Goal: Task Accomplishment & Management: Manage account settings

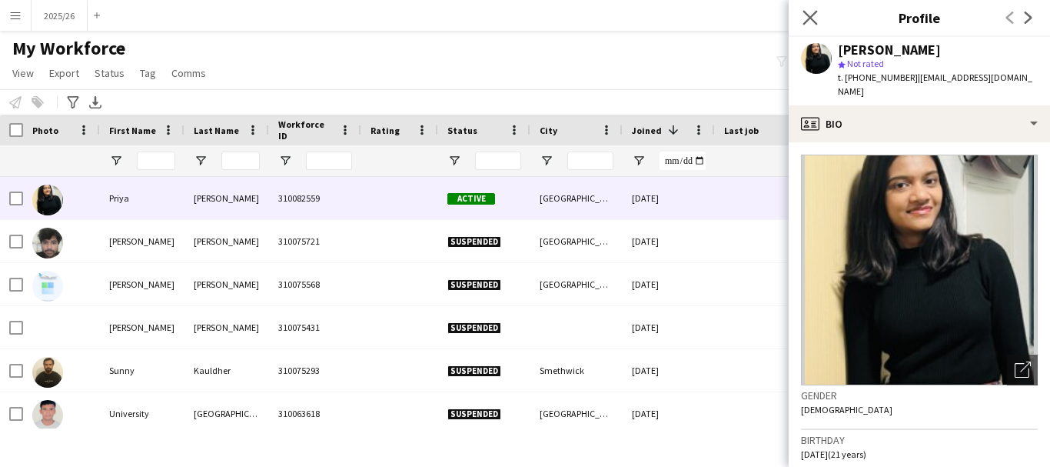
click at [802, 18] on app-icon "Close pop-in" at bounding box center [811, 18] width 22 height 22
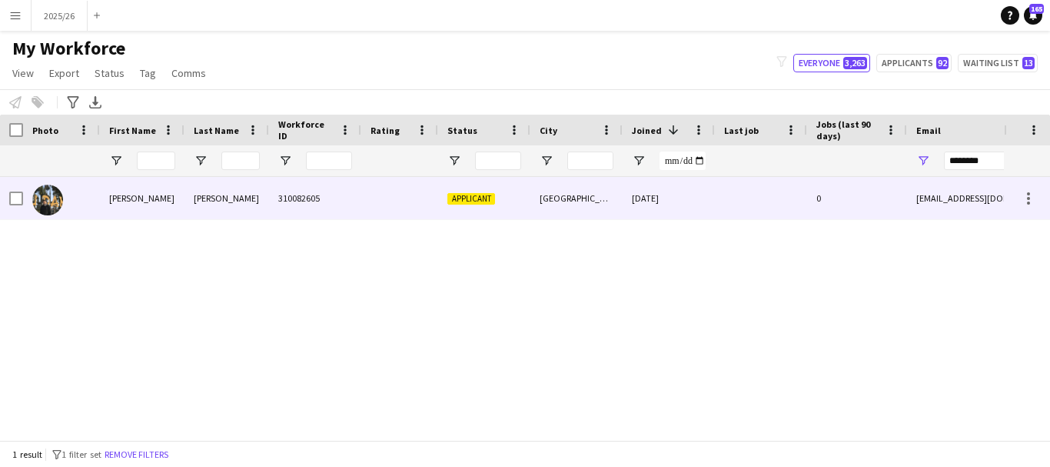
click at [648, 194] on div "24-05-2025" at bounding box center [669, 198] width 92 height 42
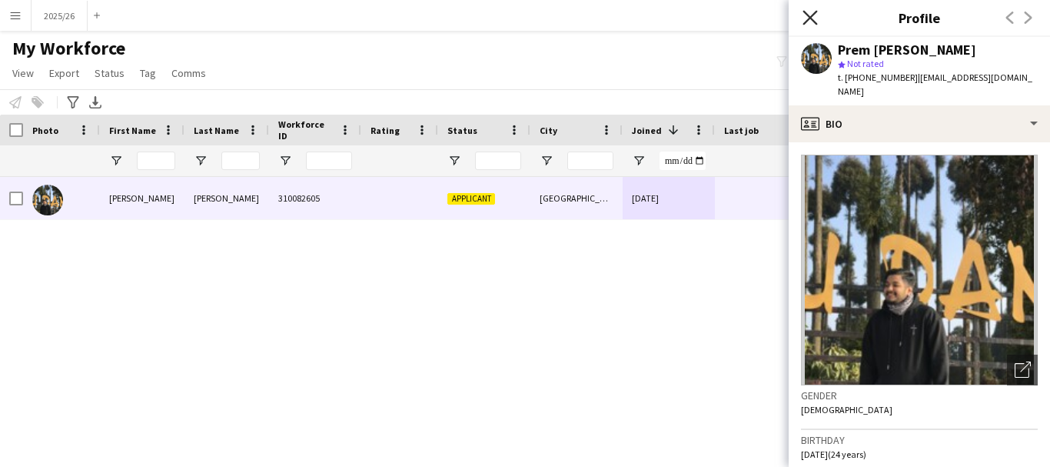
click at [812, 15] on icon "Close pop-in" at bounding box center [810, 17] width 15 height 15
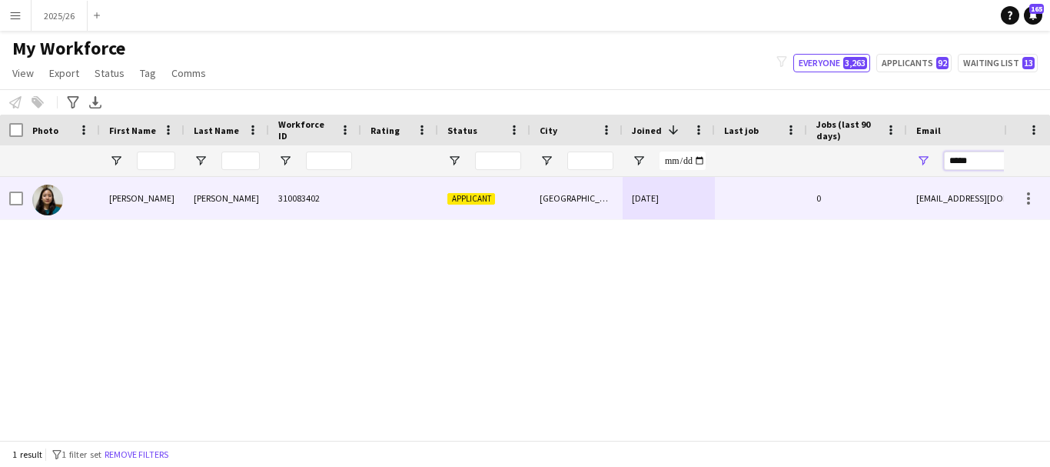
type input "*****"
click at [624, 201] on div "25-08-2025" at bounding box center [669, 198] width 92 height 42
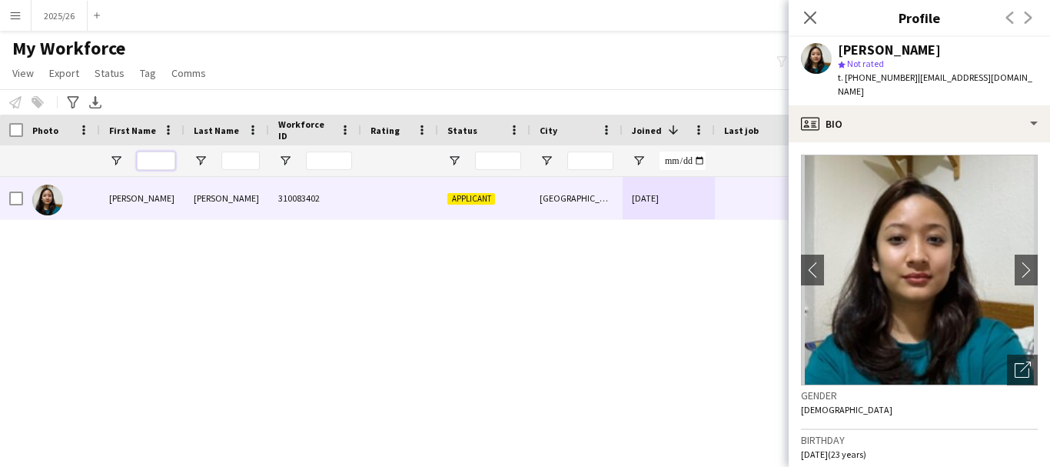
click at [152, 153] on input "First Name Filter Input" at bounding box center [156, 160] width 38 height 18
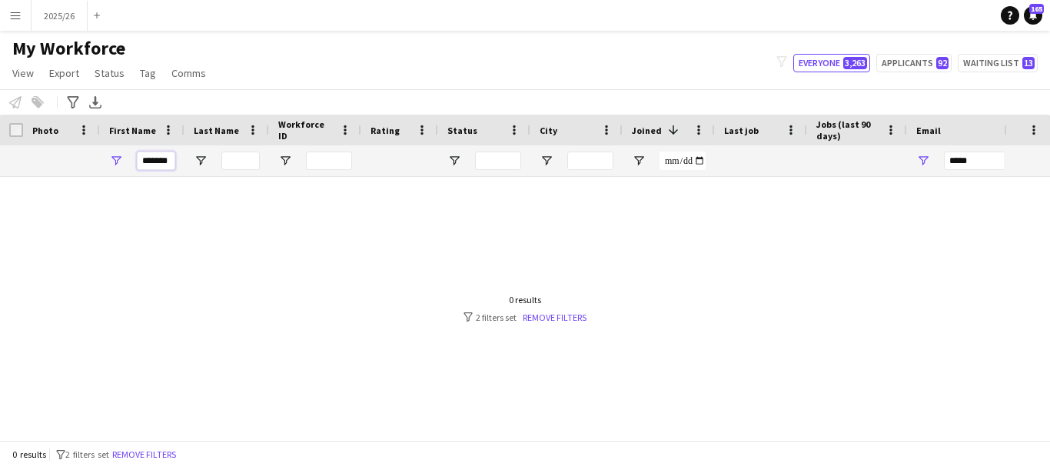
type input "*******"
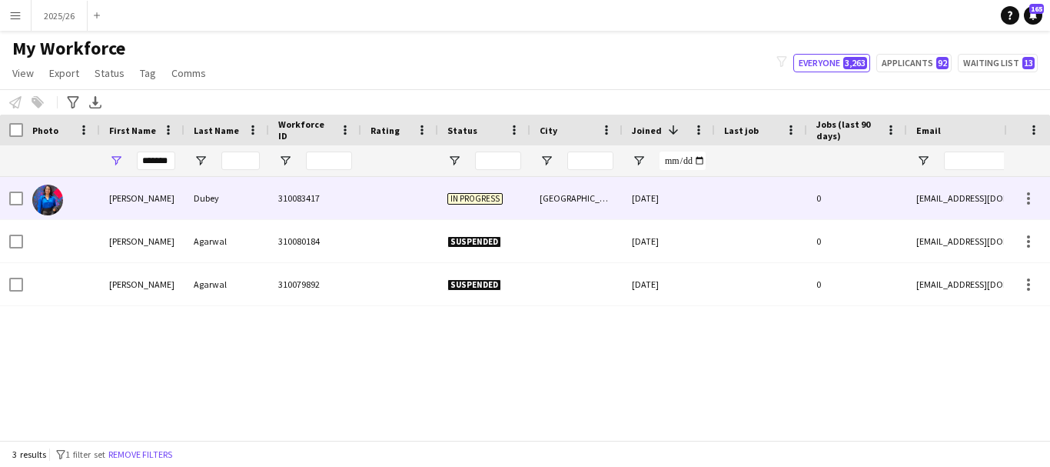
click at [580, 189] on div "Nottingham" at bounding box center [576, 198] width 92 height 42
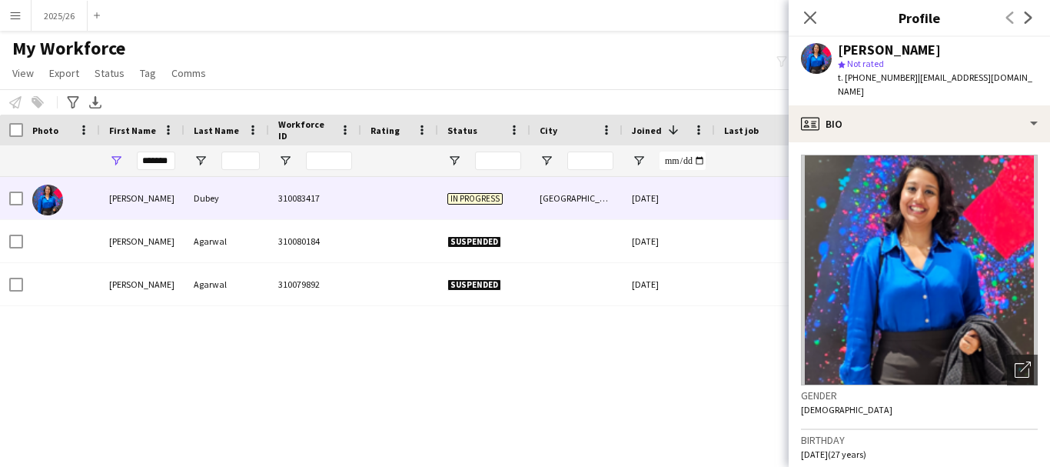
click at [964, 83] on span "| kashishdubey614@gmail.com" at bounding box center [935, 83] width 194 height 25
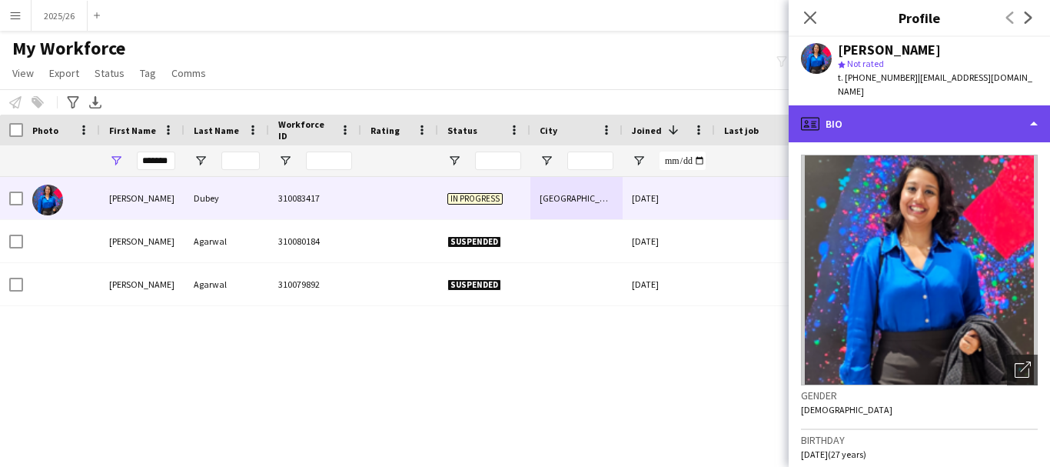
click at [968, 122] on div "profile Bio" at bounding box center [919, 123] width 261 height 37
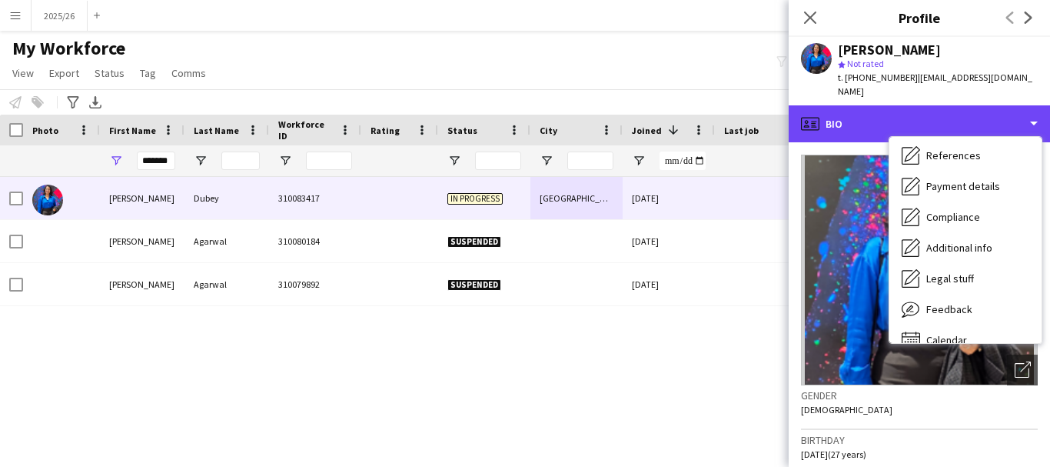
scroll to position [175, 0]
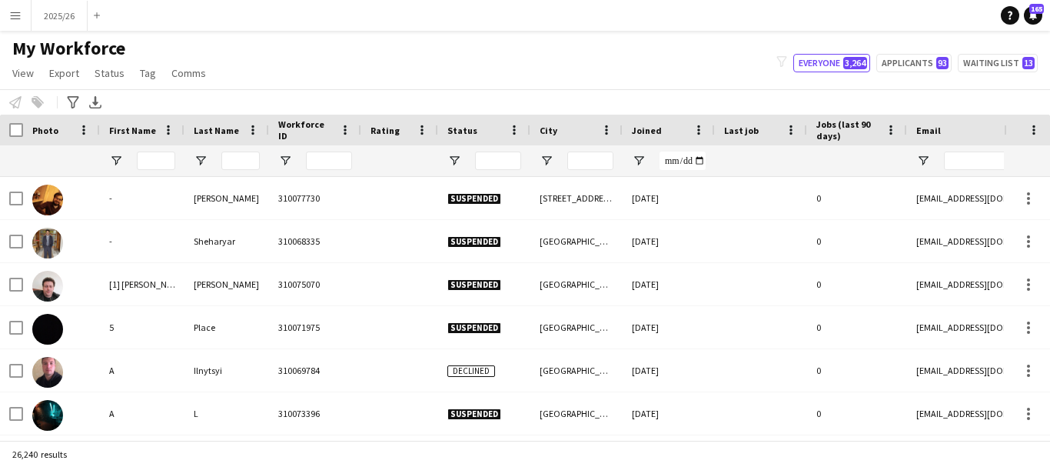
type input "*******"
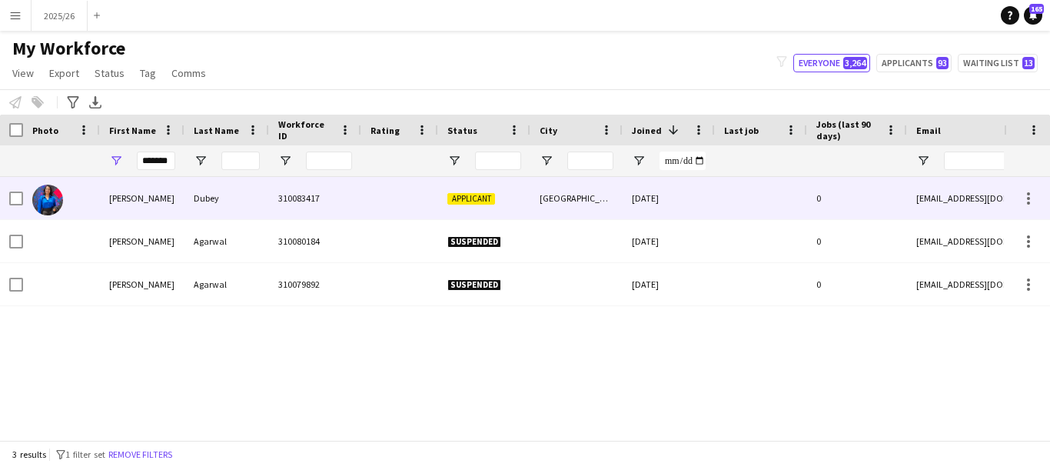
click at [282, 188] on div "310083417" at bounding box center [315, 198] width 92 height 42
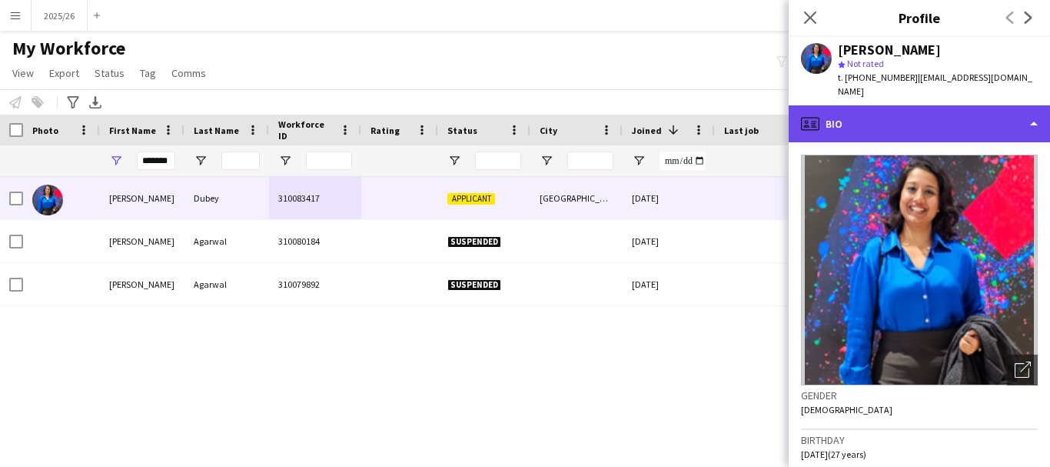
click at [934, 111] on div "profile Bio" at bounding box center [919, 123] width 261 height 37
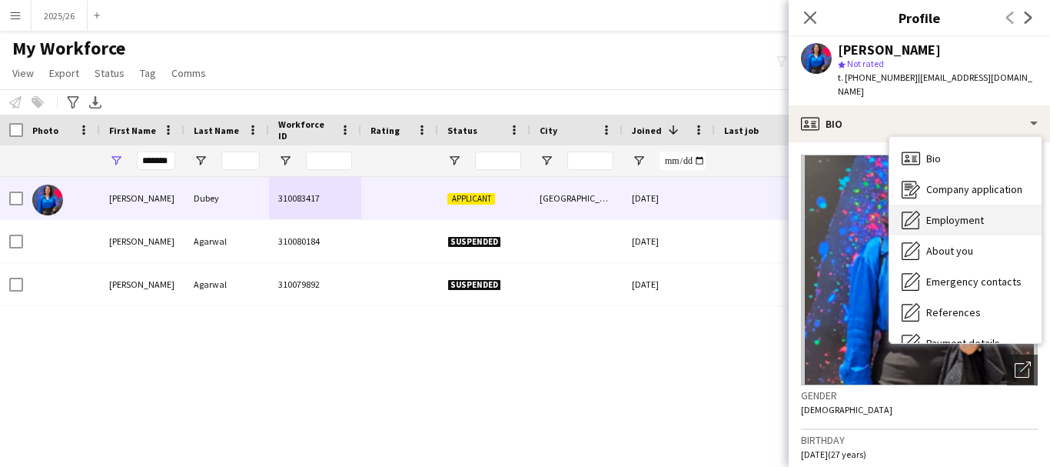
click at [977, 204] on div "Employment Employment" at bounding box center [965, 219] width 152 height 31
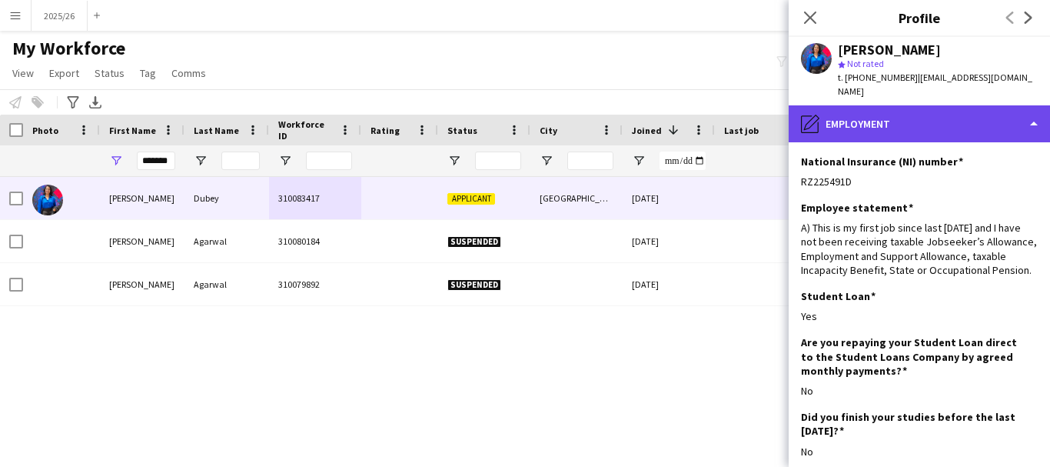
click at [954, 125] on div "pencil4 Employment" at bounding box center [919, 123] width 261 height 37
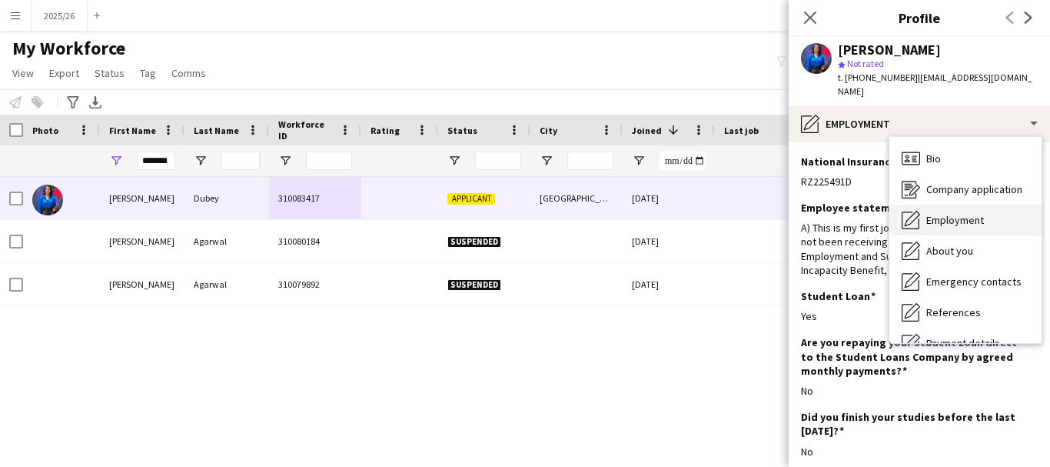
click at [980, 213] on span "Employment" at bounding box center [955, 220] width 58 height 14
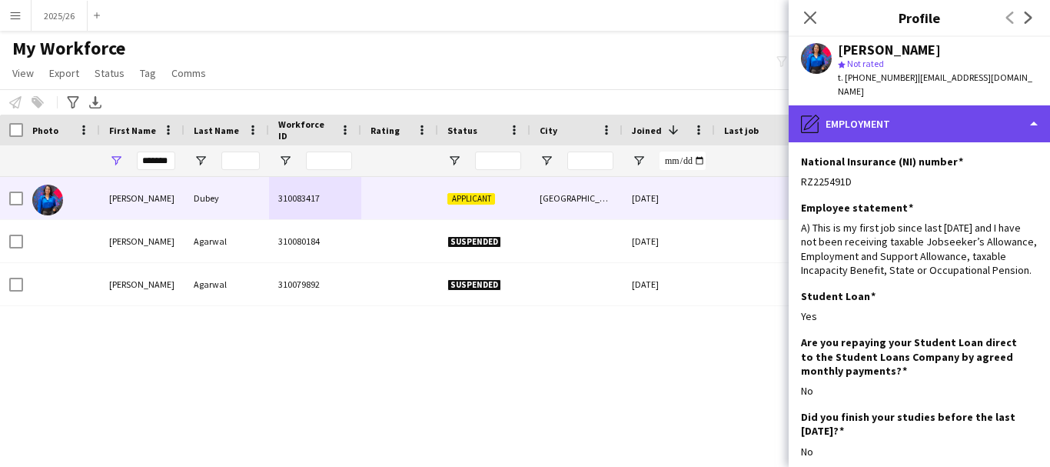
click at [956, 105] on div "pencil4 Employment" at bounding box center [919, 123] width 261 height 37
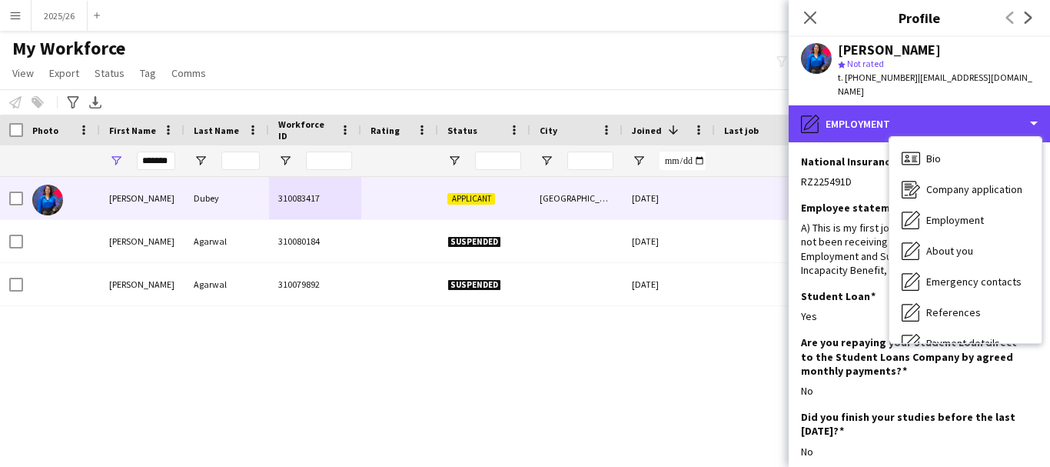
scroll to position [175, 0]
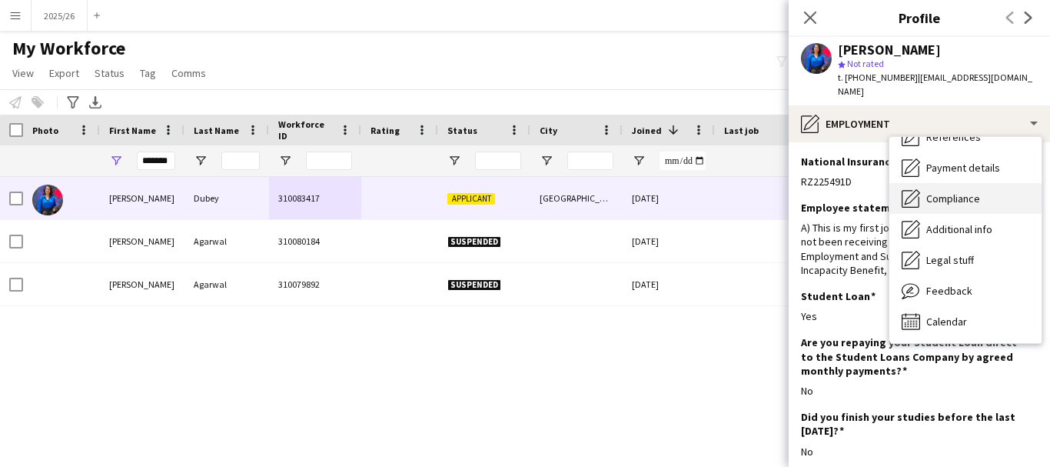
click at [989, 183] on div "Compliance Compliance" at bounding box center [965, 198] width 152 height 31
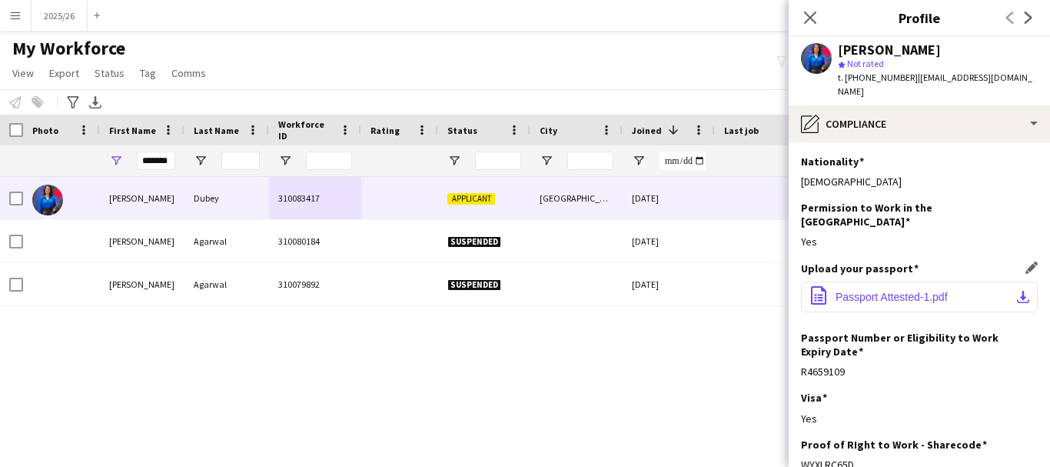
click at [943, 281] on button "office-file-sheet Passport Attested-1.pdf download-bottom" at bounding box center [919, 296] width 237 height 31
drag, startPoint x: 883, startPoint y: 435, endPoint x: 799, endPoint y: 444, distance: 85.0
click at [799, 444] on app-section-data-types "Nationality Edit this field Indian Permission to Work in the UK Edit this field…" at bounding box center [919, 304] width 261 height 324
copy div "WYXLRC65D"
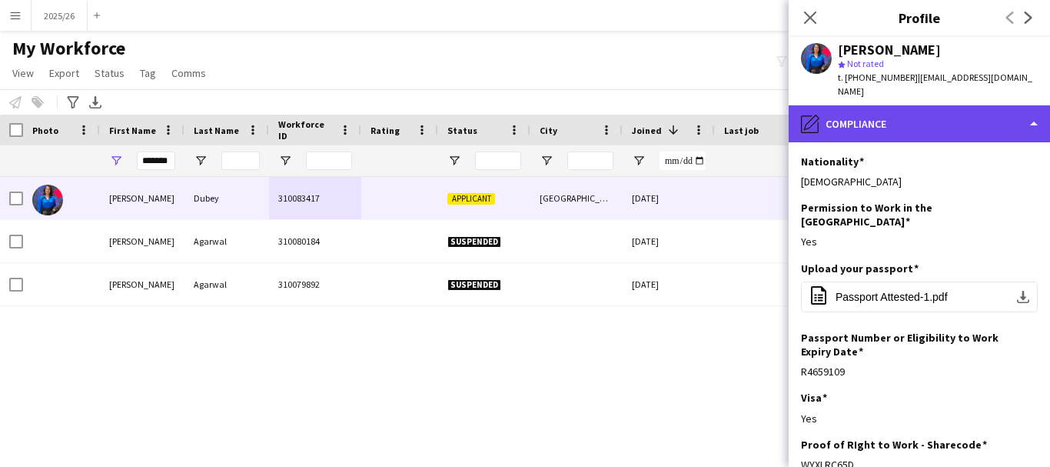
click at [954, 127] on div "pencil4 Compliance" at bounding box center [919, 123] width 261 height 37
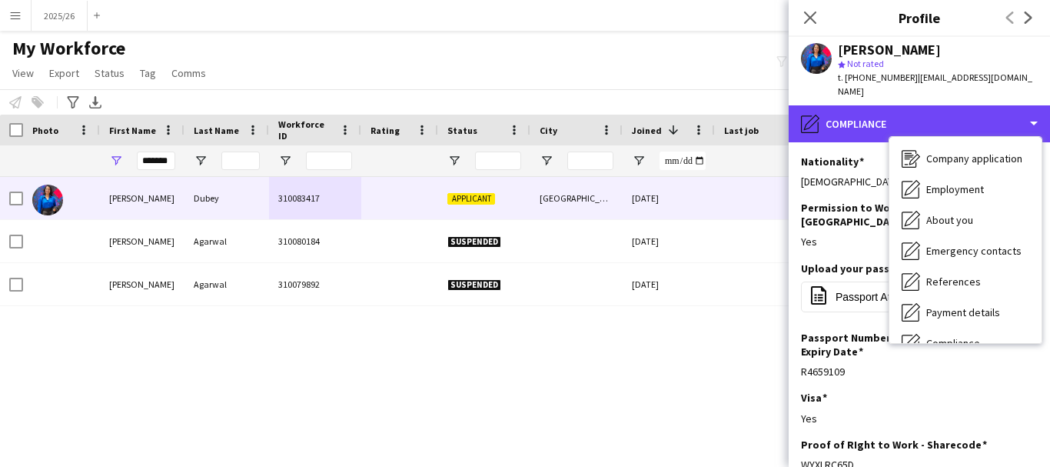
scroll to position [0, 0]
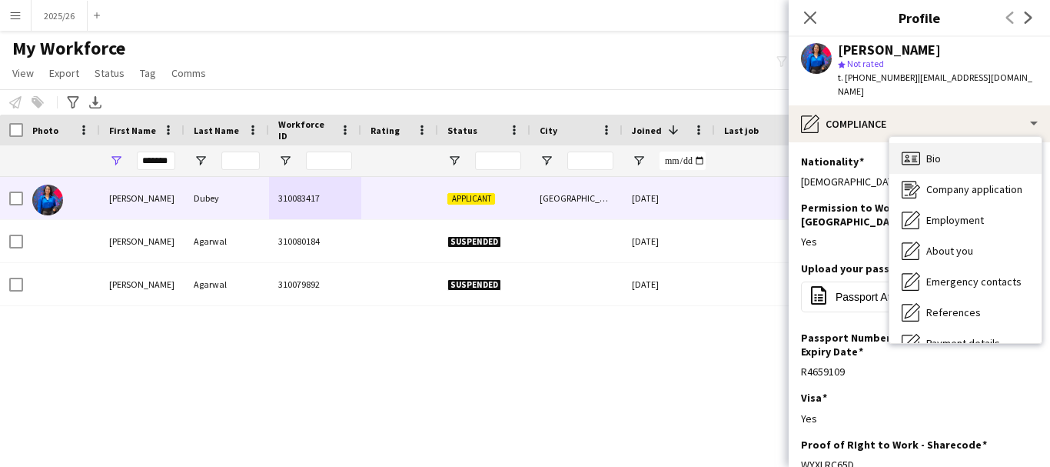
click at [1002, 149] on div "Bio Bio" at bounding box center [965, 158] width 152 height 31
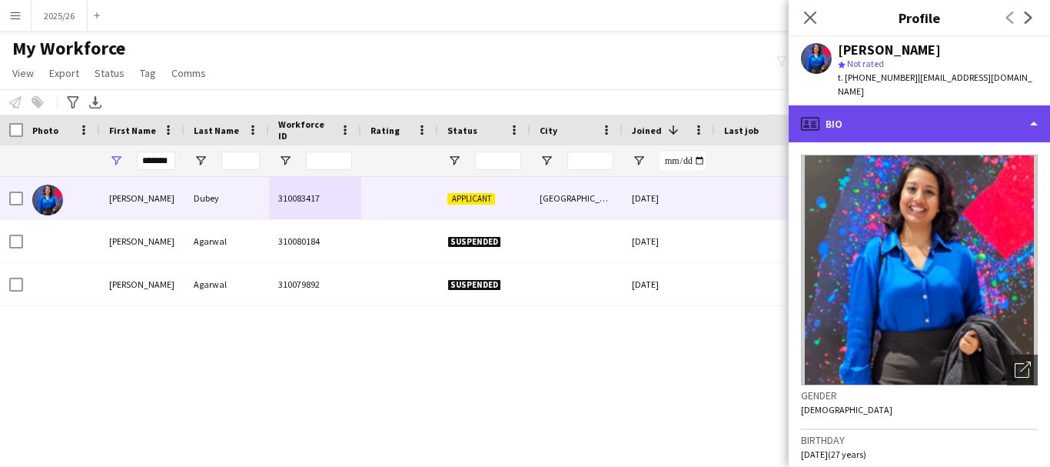
click at [919, 123] on div "profile Bio" at bounding box center [919, 123] width 261 height 37
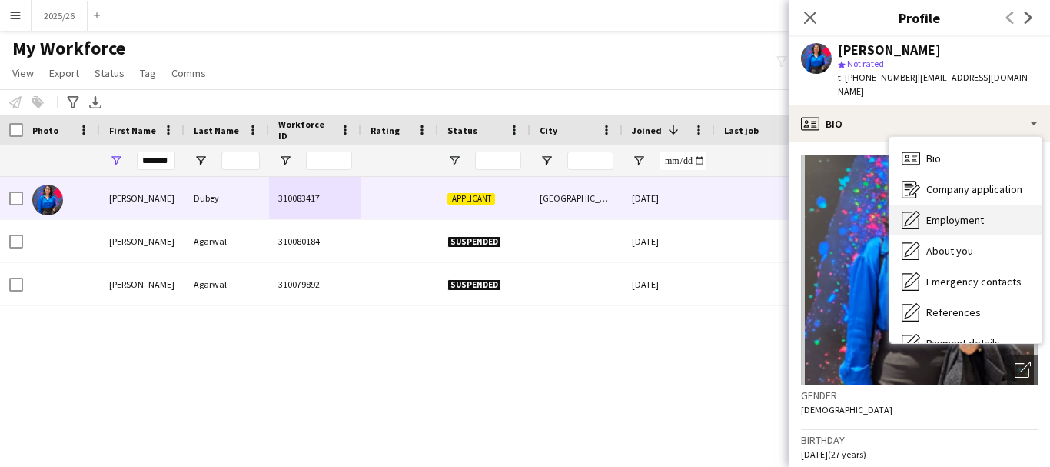
click at [1014, 204] on div "Employment Employment" at bounding box center [965, 219] width 152 height 31
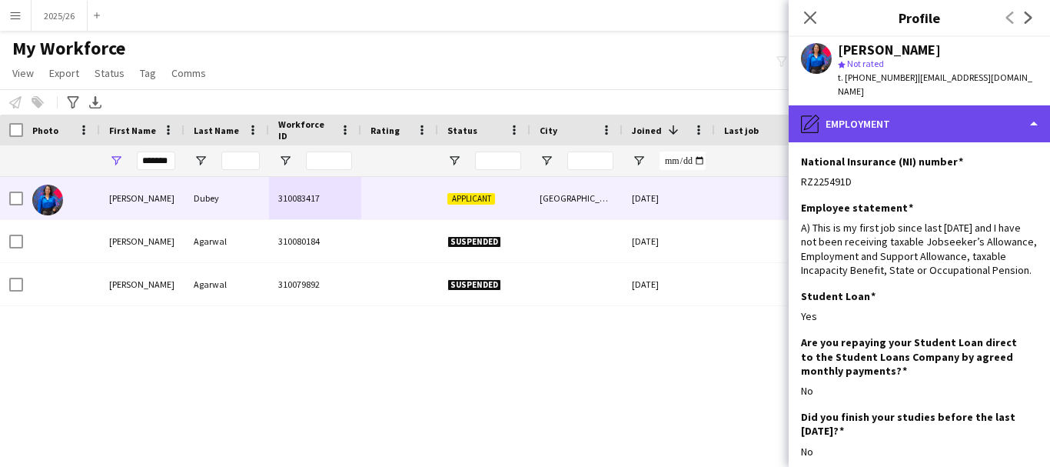
click at [968, 109] on div "pencil4 Employment" at bounding box center [919, 123] width 261 height 37
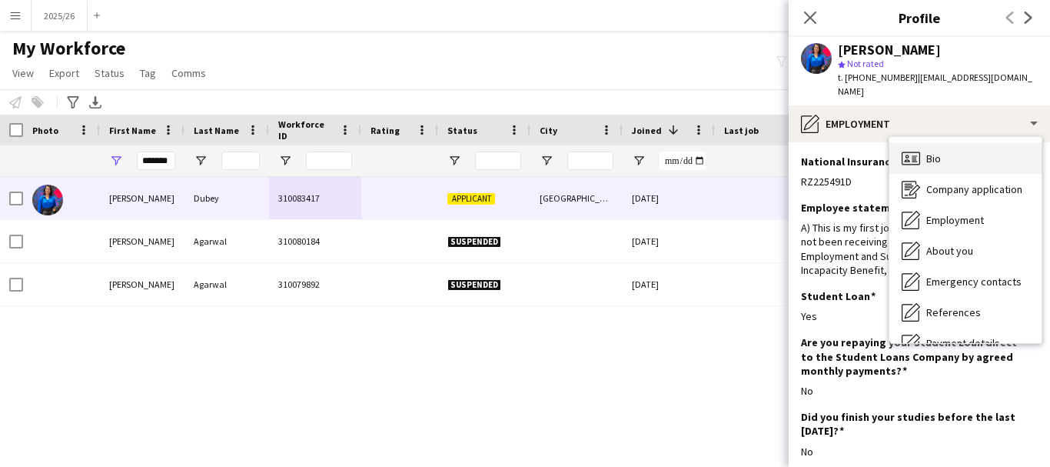
click at [979, 146] on div "Bio Bio" at bounding box center [965, 158] width 152 height 31
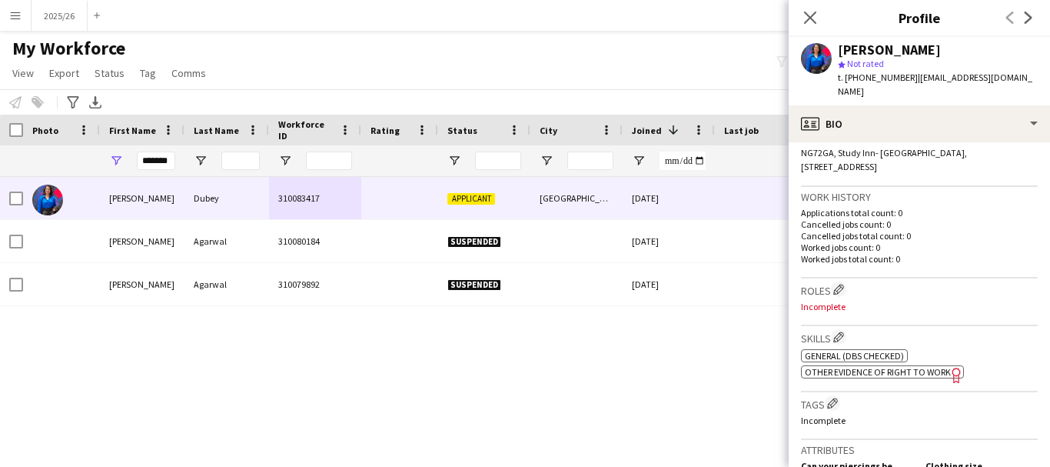
scroll to position [353, 0]
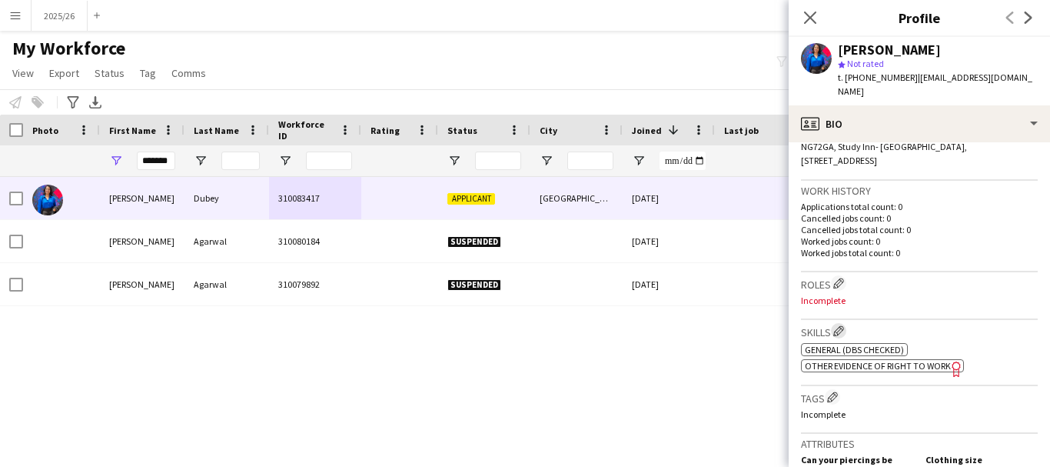
click at [836, 325] on app-icon "Edit crew company skills" at bounding box center [838, 330] width 11 height 11
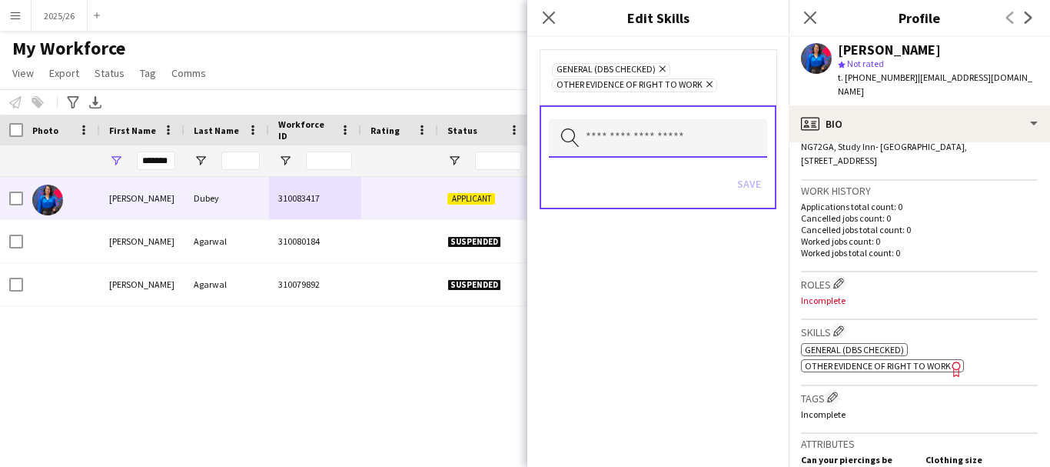
click at [668, 142] on input "text" at bounding box center [658, 138] width 218 height 38
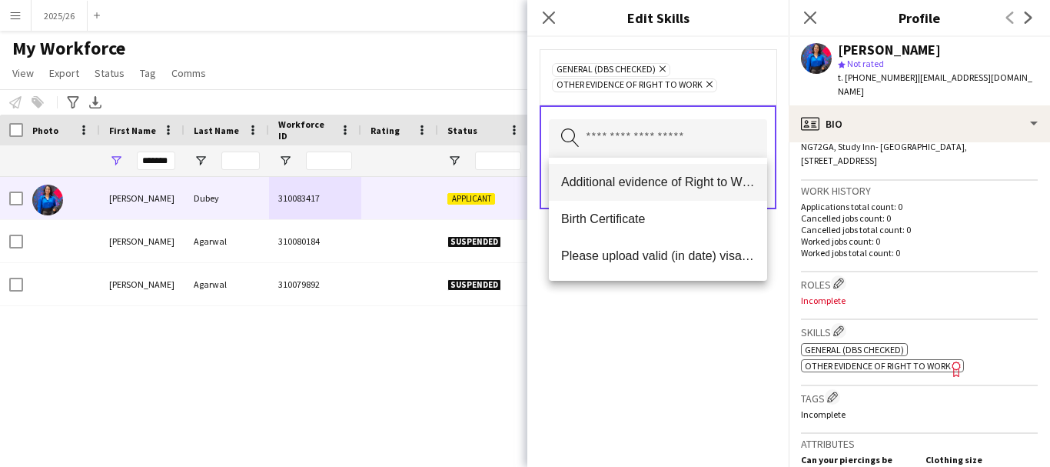
click at [632, 184] on span "Additional evidence of Right to Work" at bounding box center [658, 182] width 194 height 15
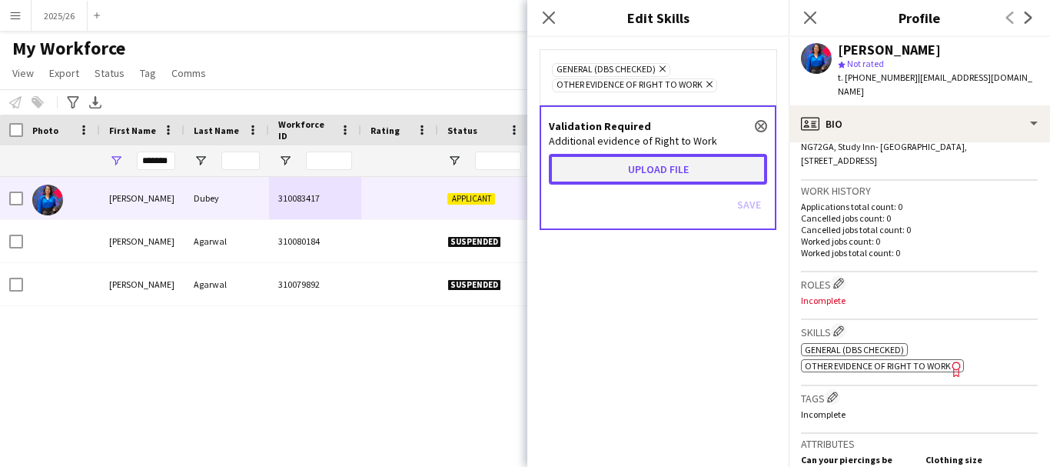
click at [632, 184] on button "Upload file" at bounding box center [658, 169] width 218 height 31
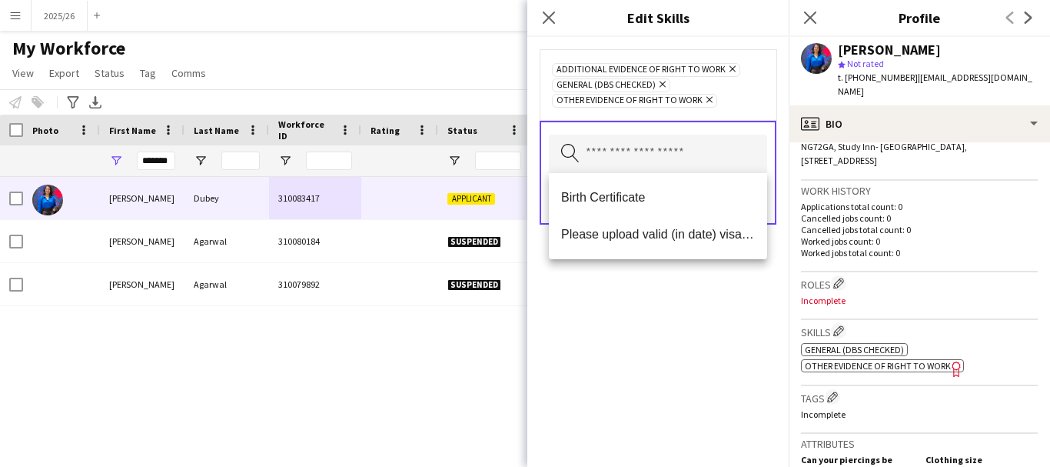
click at [717, 344] on div "Additional evidence of Right to Work Remove General (DBS Checked) Remove Other …" at bounding box center [657, 252] width 261 height 430
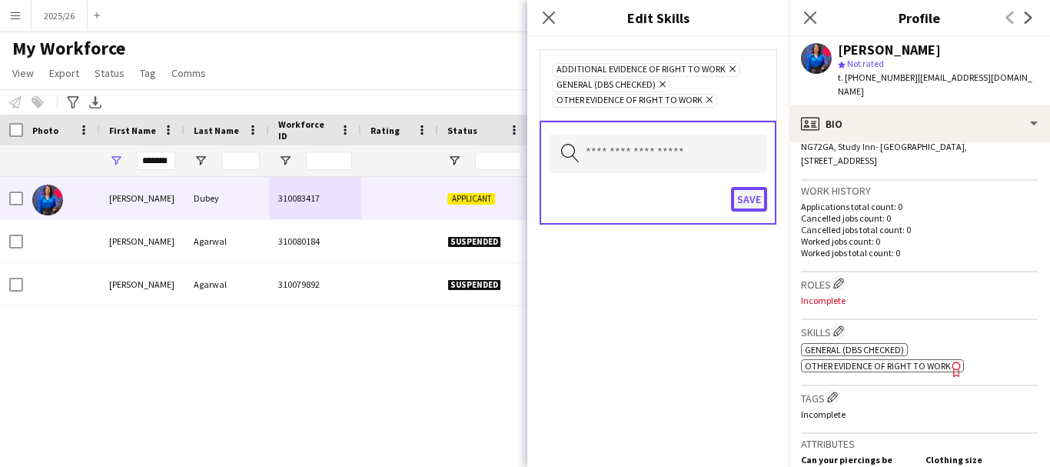
click at [751, 198] on button "Save" at bounding box center [749, 199] width 36 height 25
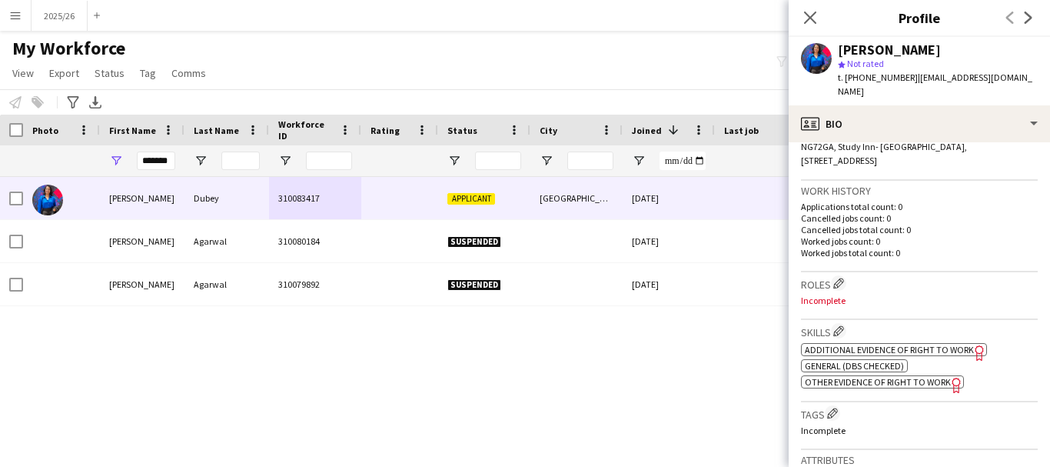
click at [948, 75] on span "| kashishdubey614@gmail.com" at bounding box center [935, 83] width 194 height 25
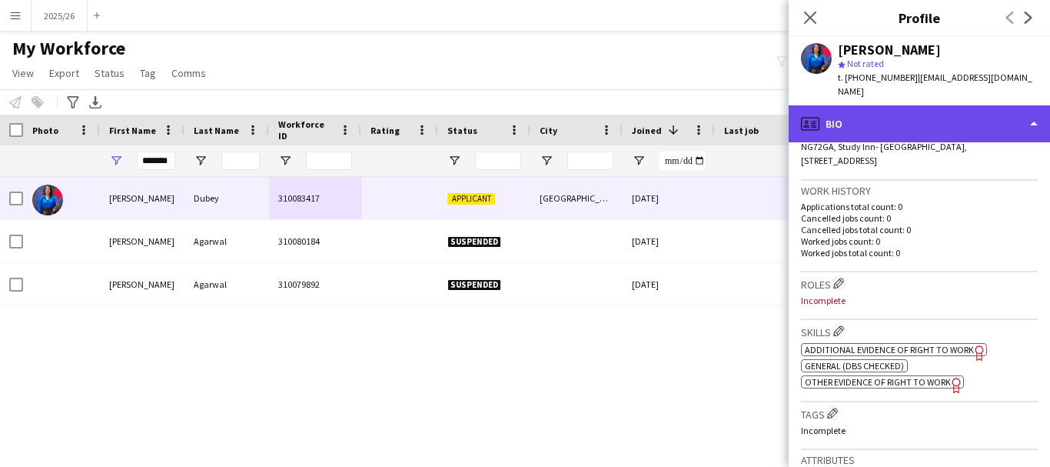
click at [956, 115] on div "profile Bio" at bounding box center [919, 123] width 261 height 37
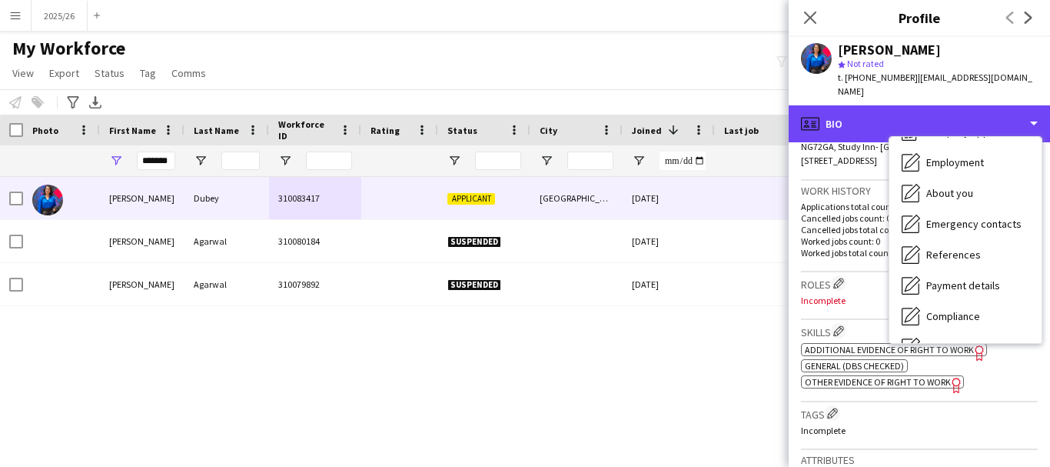
scroll to position [175, 0]
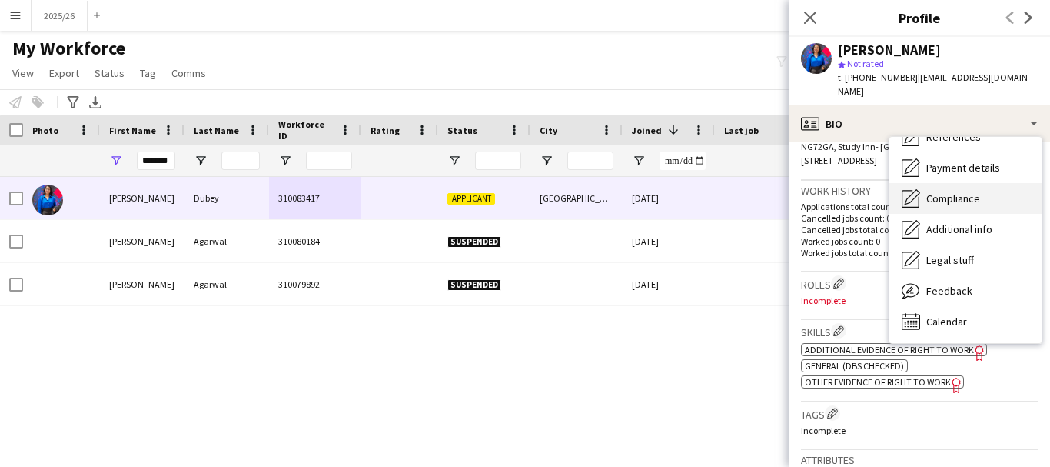
click at [956, 194] on div "Compliance Compliance" at bounding box center [965, 198] width 152 height 31
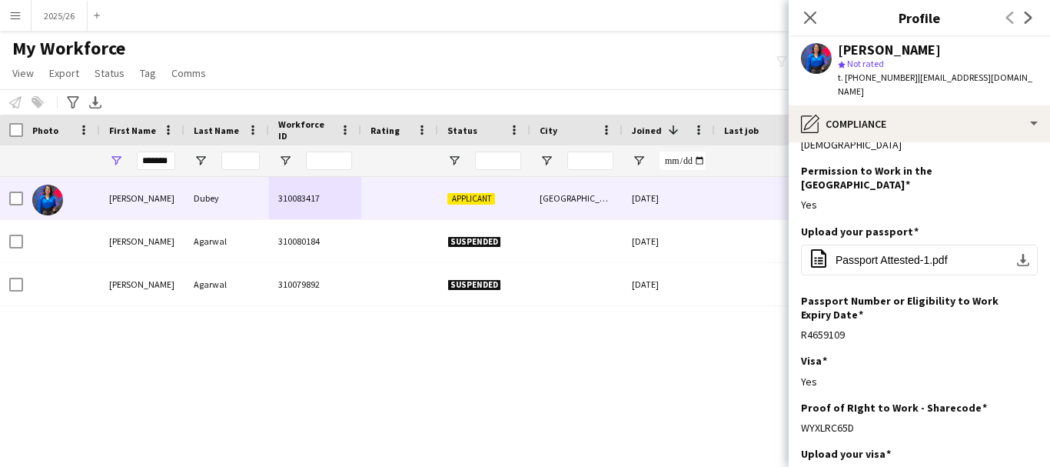
scroll to position [0, 0]
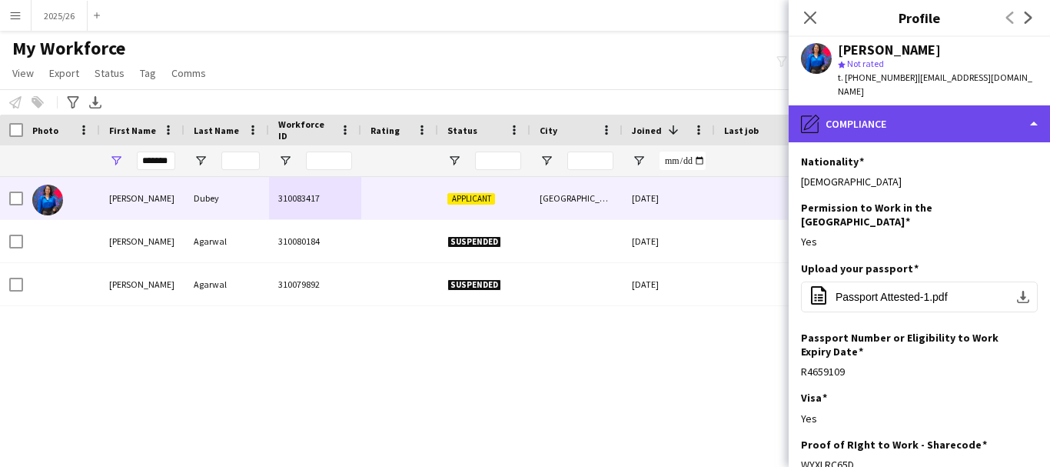
click at [920, 105] on div "pencil4 Compliance" at bounding box center [919, 123] width 261 height 37
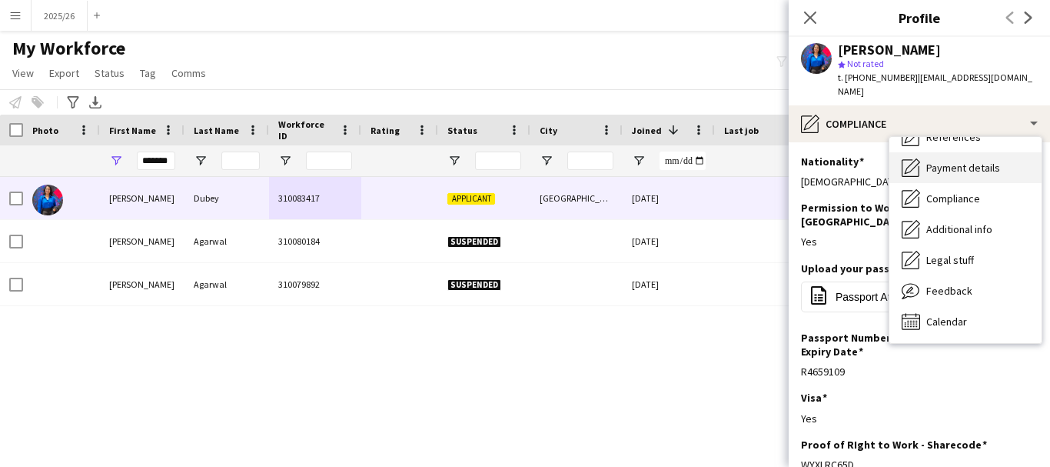
click at [974, 152] on div "Payment details Payment details" at bounding box center [965, 167] width 152 height 31
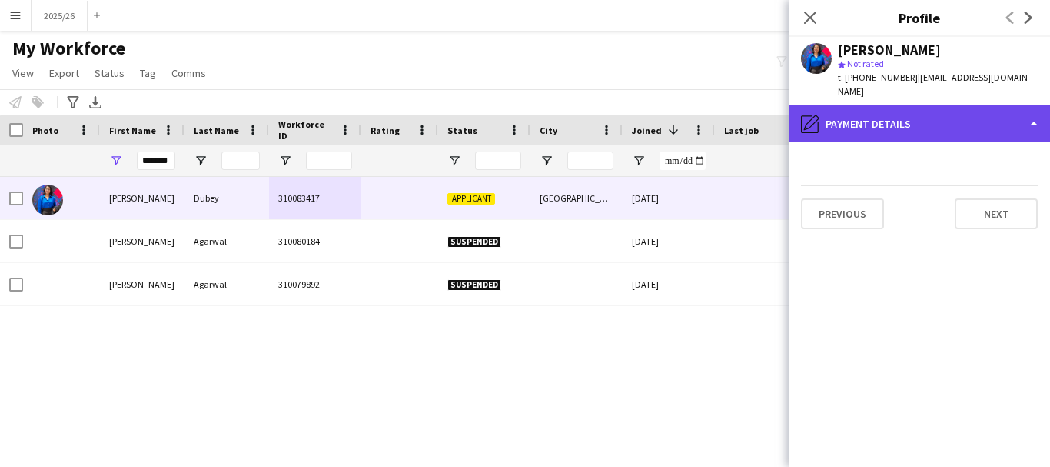
click at [933, 105] on div "pencil4 Payment details" at bounding box center [919, 123] width 261 height 37
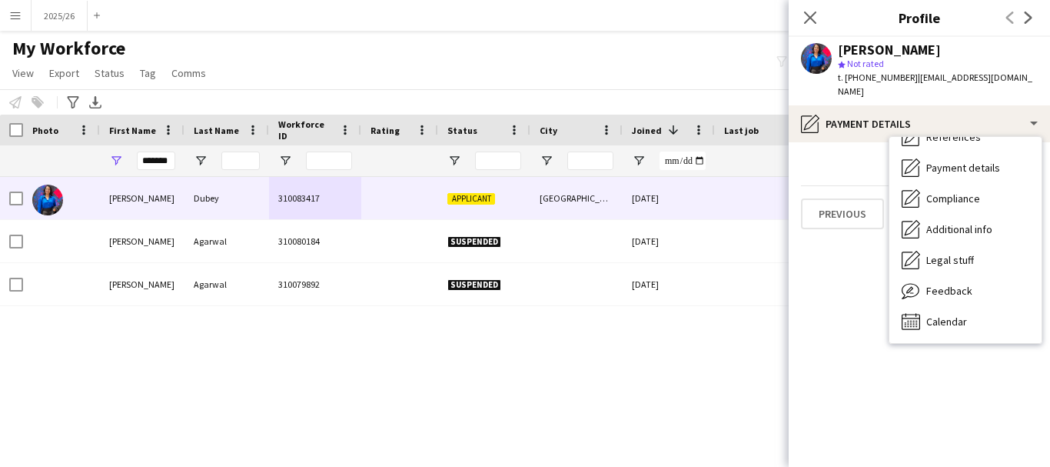
drag, startPoint x: 1033, startPoint y: 175, endPoint x: 1039, endPoint y: 181, distance: 8.7
click at [1039, 181] on div "Bio Bio Company application Company application Employment Employment About you…" at bounding box center [965, 240] width 152 height 206
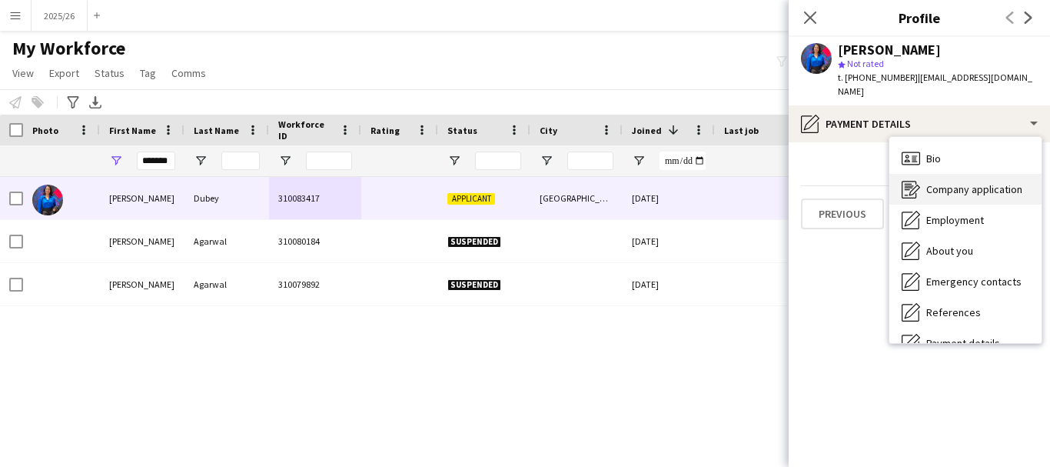
click at [996, 182] on span "Company application" at bounding box center [974, 189] width 96 height 14
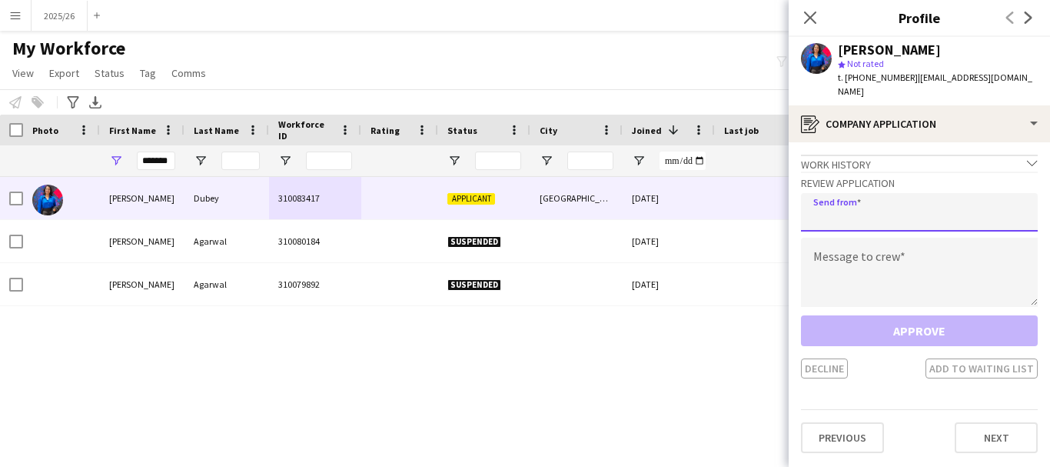
click at [871, 193] on input "email" at bounding box center [919, 212] width 237 height 38
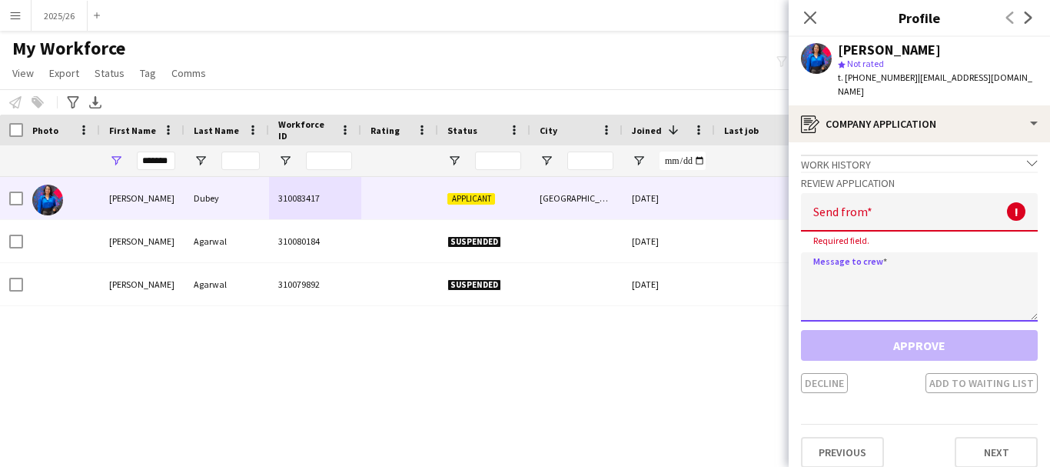
click at [905, 256] on textarea at bounding box center [919, 286] width 237 height 69
paste textarea "**********"
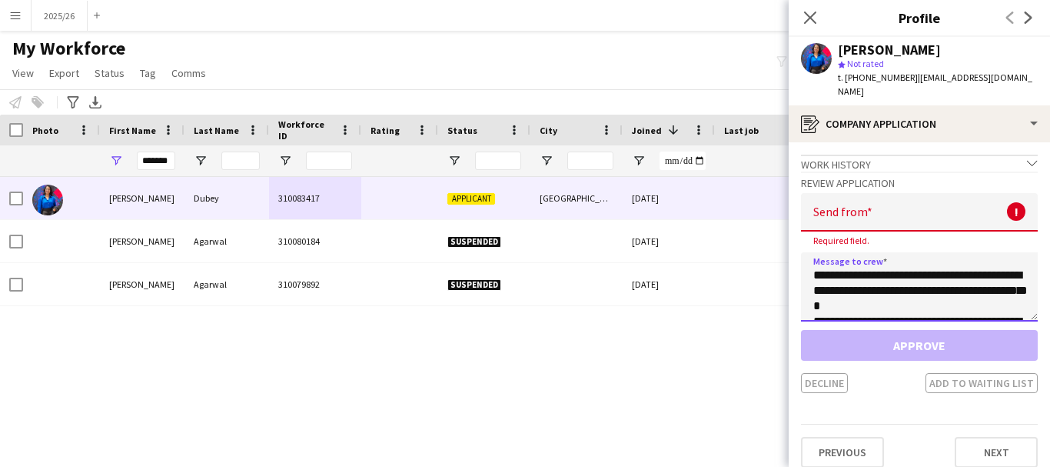
scroll to position [286, 0]
type textarea "**********"
click at [888, 212] on input "email" at bounding box center [919, 212] width 237 height 38
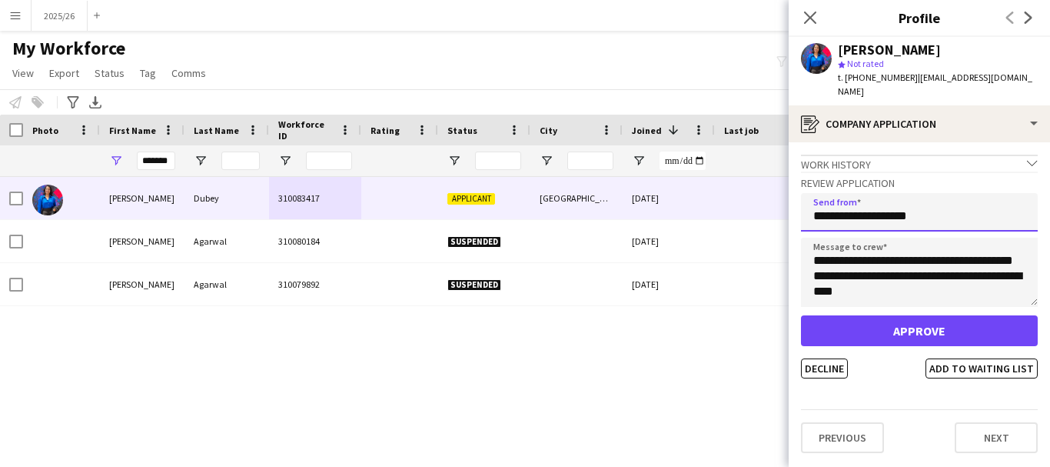
type input "**********"
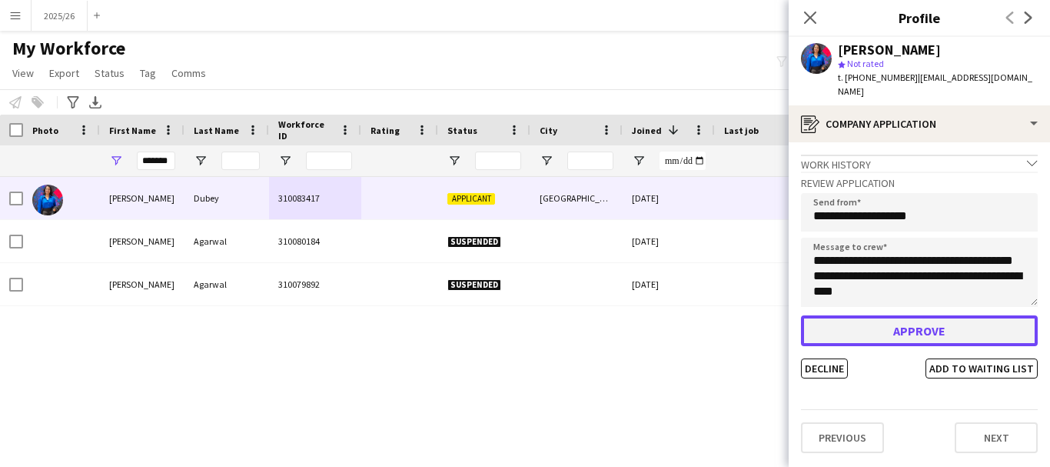
click at [886, 324] on button "Approve" at bounding box center [919, 330] width 237 height 31
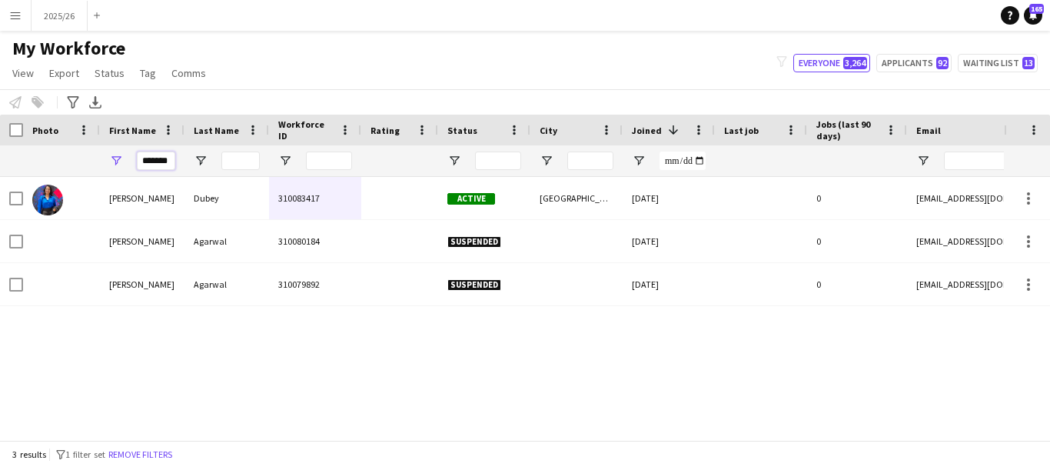
click at [171, 161] on input "*******" at bounding box center [156, 160] width 38 height 18
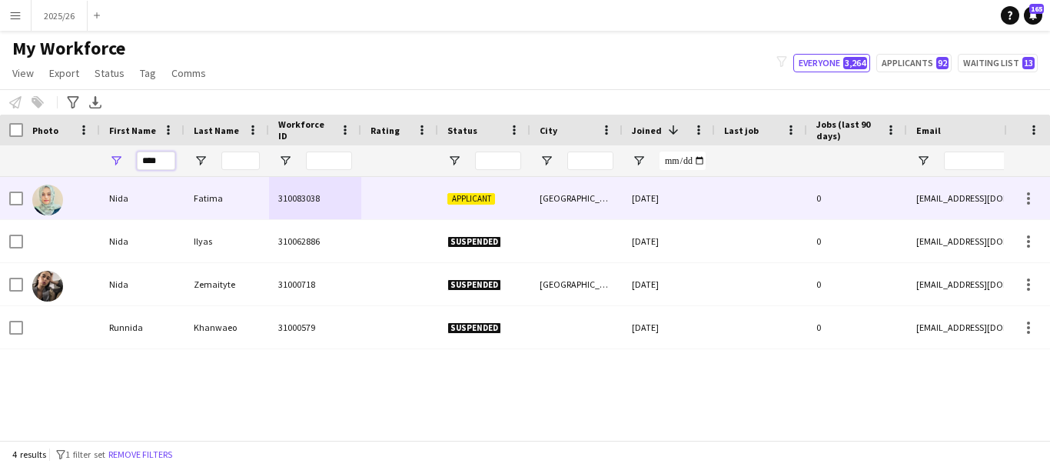
type input "****"
click at [284, 204] on div "310083038" at bounding box center [315, 198] width 92 height 42
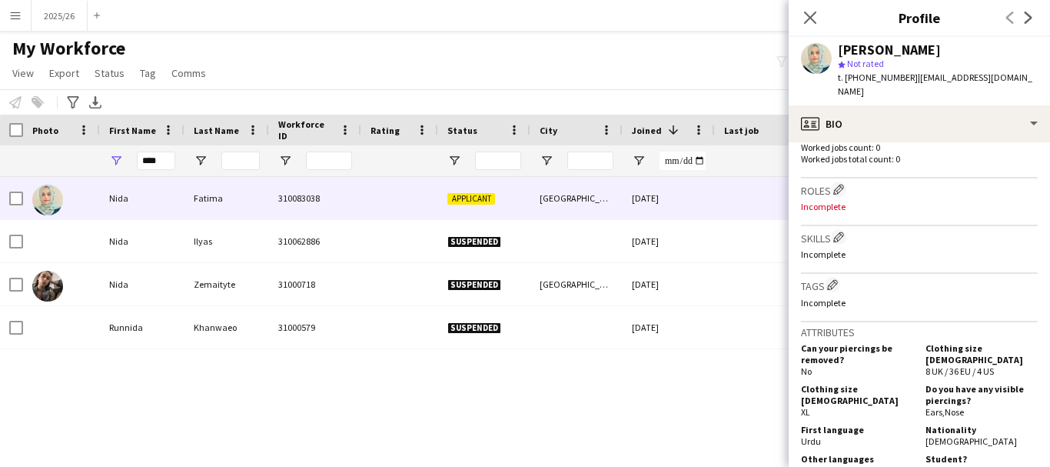
scroll to position [412, 0]
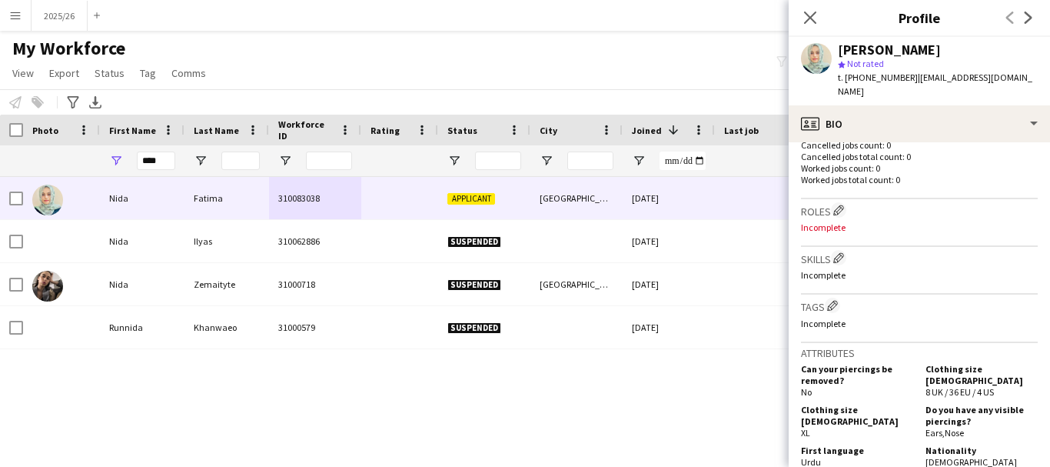
click at [847, 247] on div "Skills Edit crew company skills Incomplete" at bounding box center [919, 271] width 237 height 48
click at [837, 261] on app-icon "Edit crew company skills" at bounding box center [838, 257] width 11 height 11
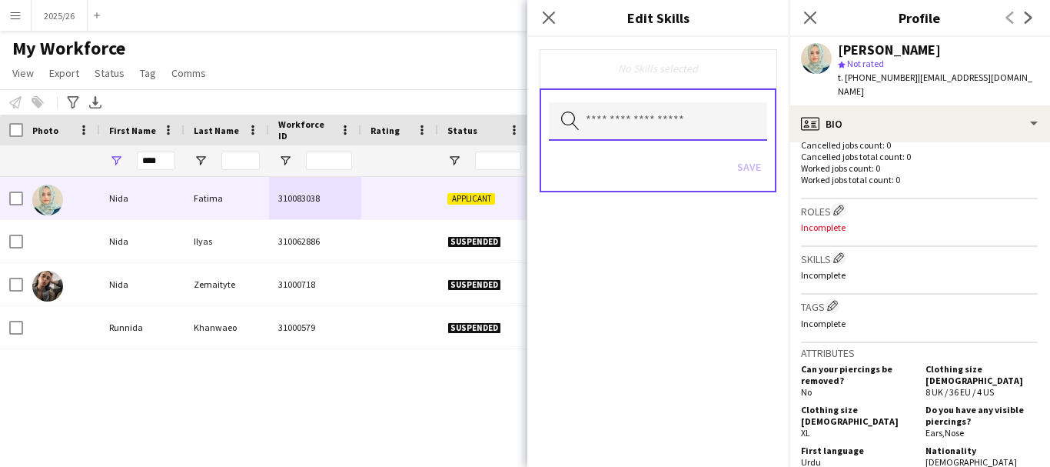
click at [672, 125] on input "text" at bounding box center [658, 121] width 218 height 38
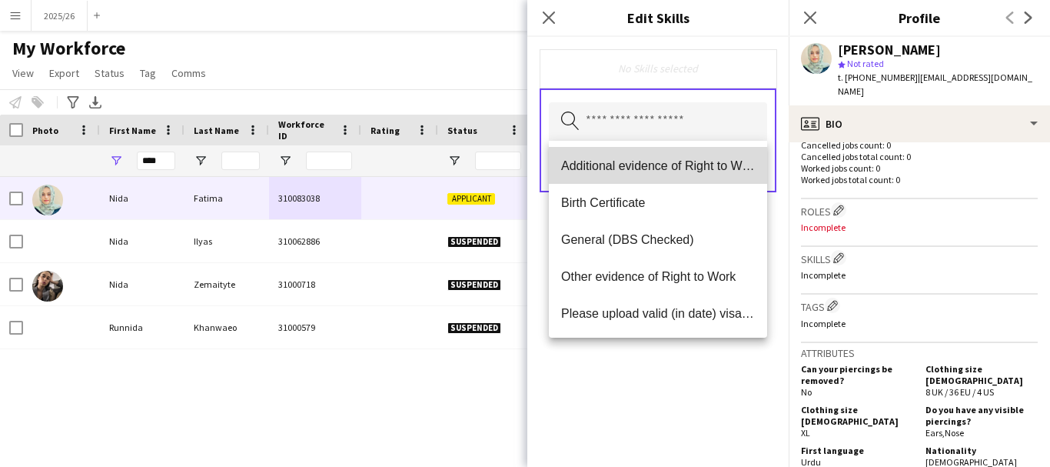
click at [595, 175] on mat-option "Additional evidence of Right to Work" at bounding box center [658, 165] width 218 height 37
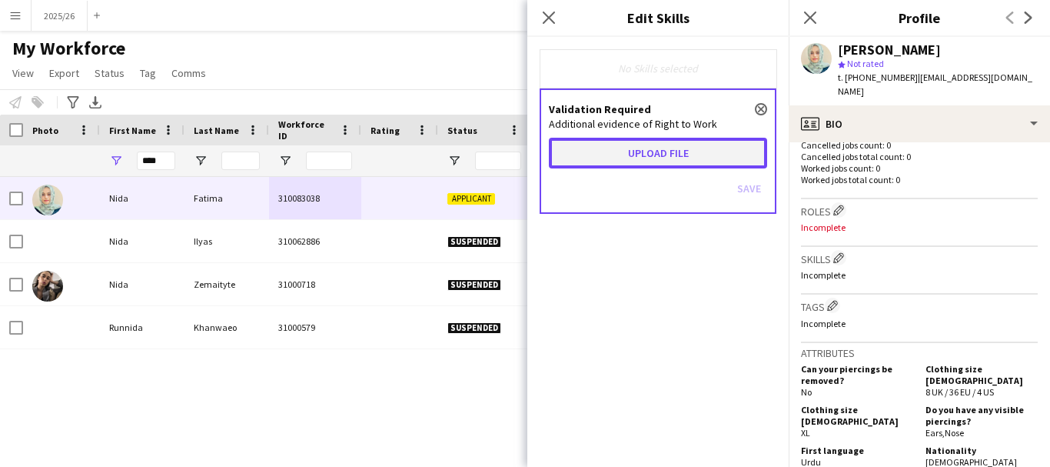
click at [593, 142] on button "Upload file" at bounding box center [658, 153] width 218 height 31
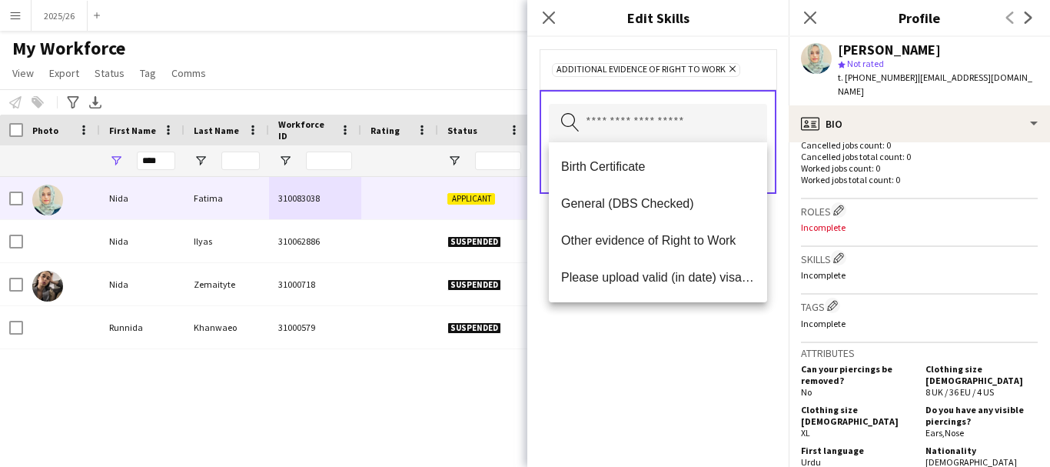
click at [730, 370] on div "Additional evidence of Right to Work Remove Search by skill name Save" at bounding box center [657, 252] width 261 height 430
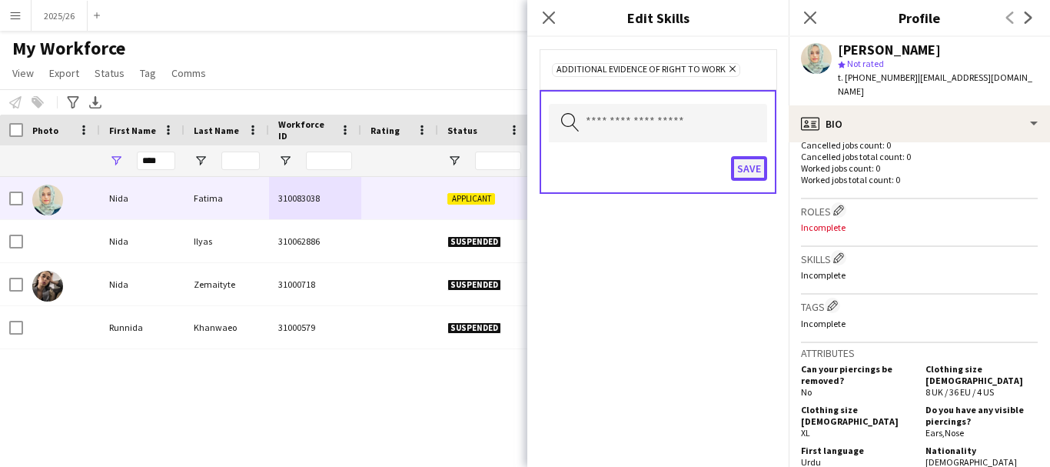
click at [741, 168] on button "Save" at bounding box center [749, 168] width 36 height 25
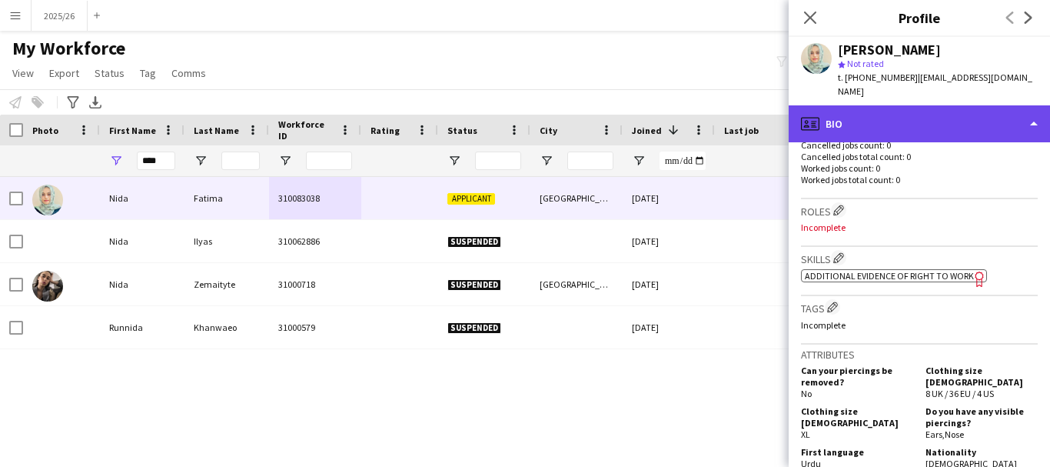
click at [919, 109] on div "profile Bio" at bounding box center [919, 123] width 261 height 37
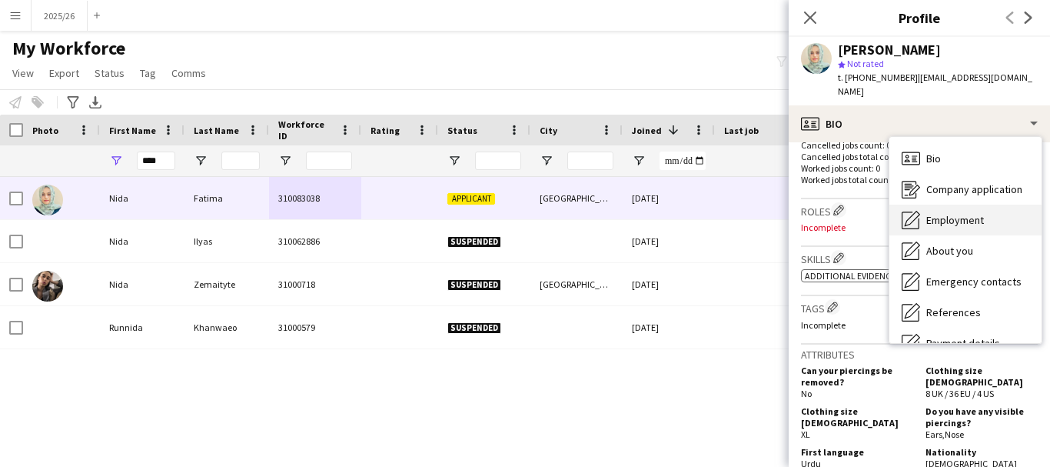
click at [973, 216] on div "Employment Employment" at bounding box center [965, 219] width 152 height 31
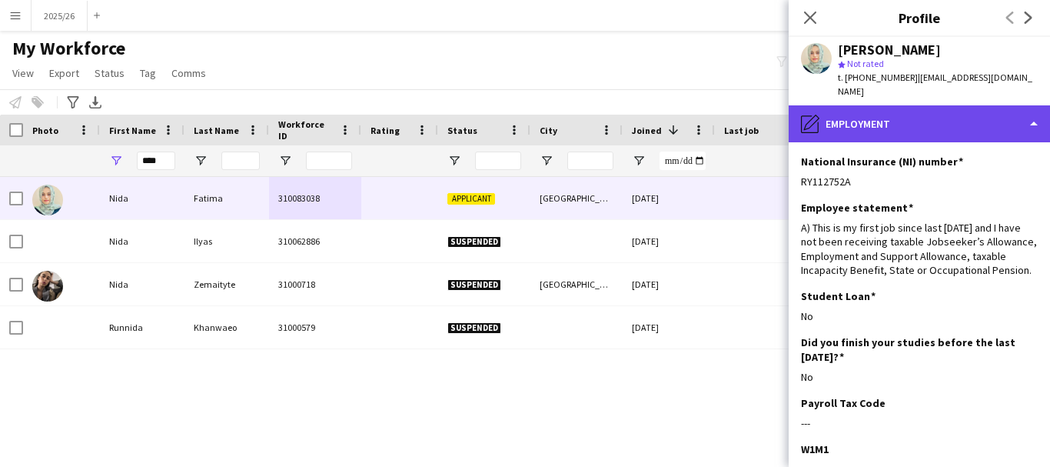
click at [869, 105] on div "pencil4 Employment" at bounding box center [919, 123] width 261 height 37
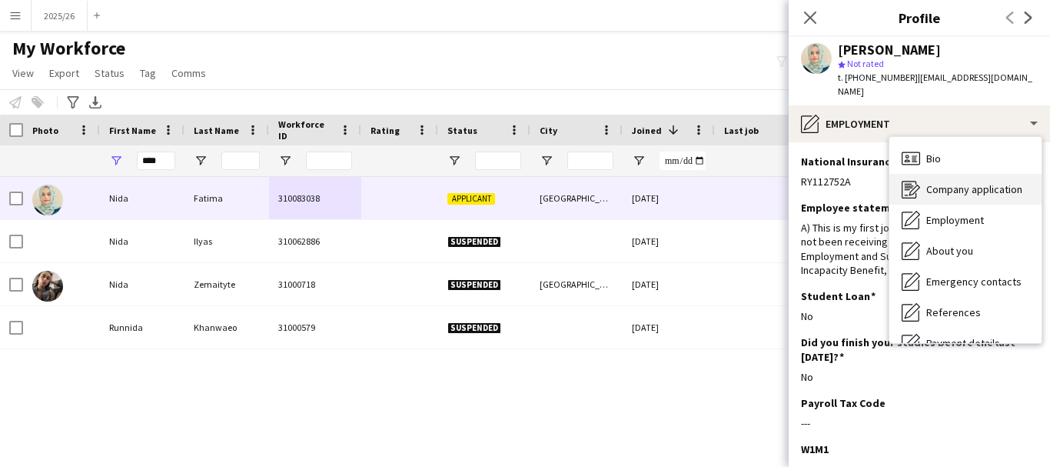
click at [936, 174] on div "Company application Company application" at bounding box center [965, 189] width 152 height 31
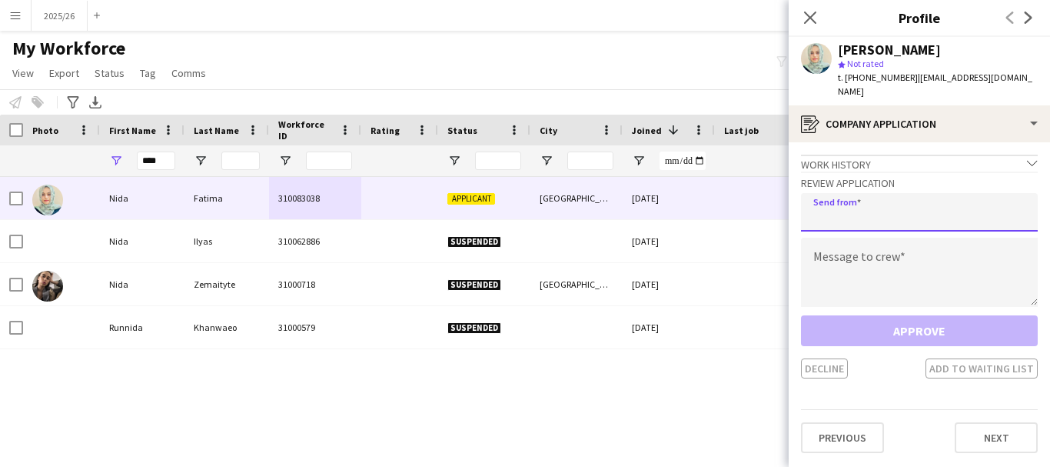
click at [883, 199] on input "email" at bounding box center [919, 212] width 237 height 38
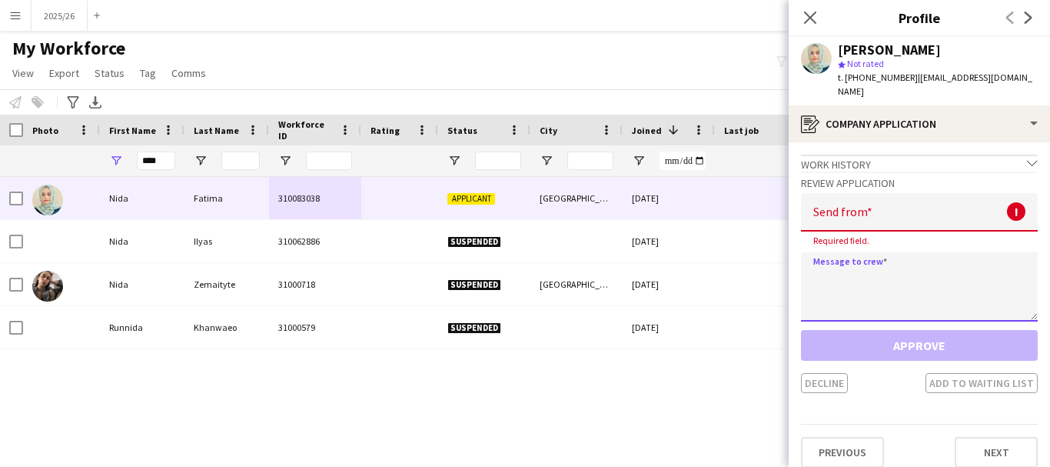
click at [907, 268] on textarea at bounding box center [919, 286] width 237 height 69
paste textarea "**********"
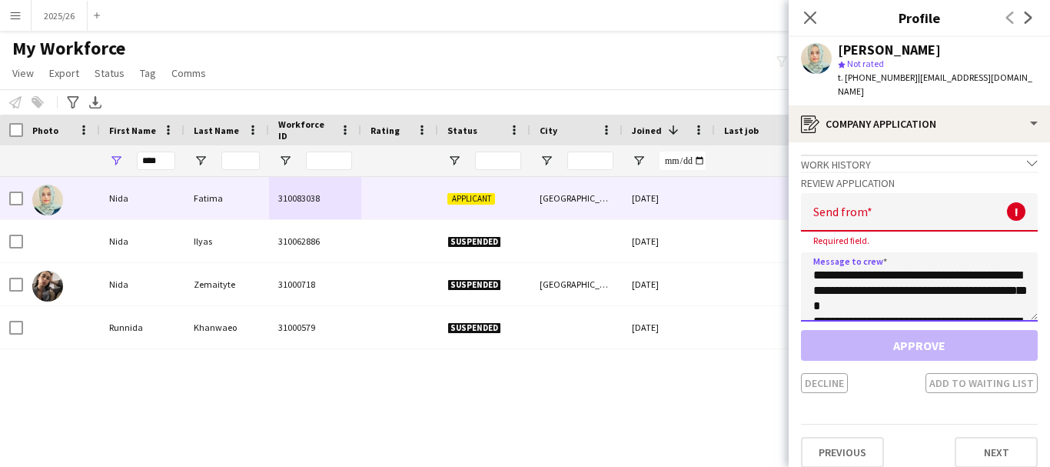
scroll to position [286, 0]
type textarea "**********"
click at [879, 199] on input "email" at bounding box center [919, 212] width 237 height 38
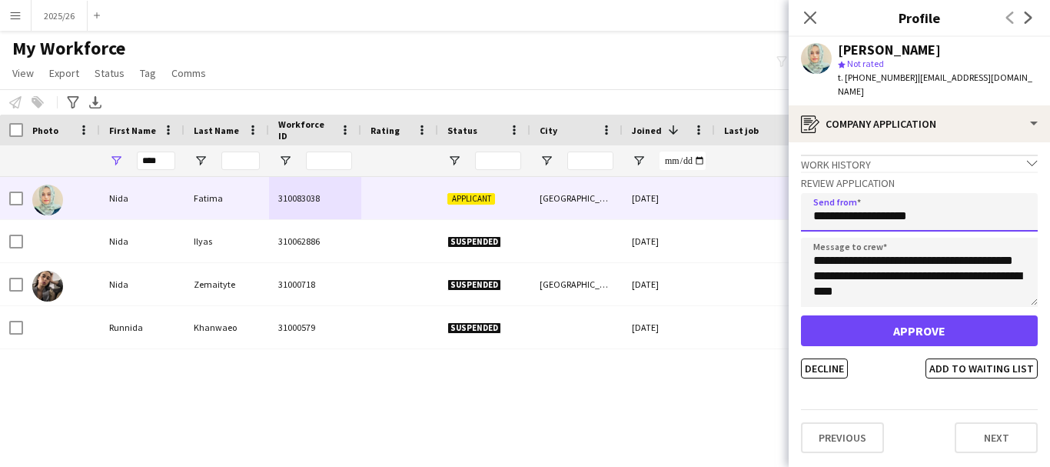
type input "**********"
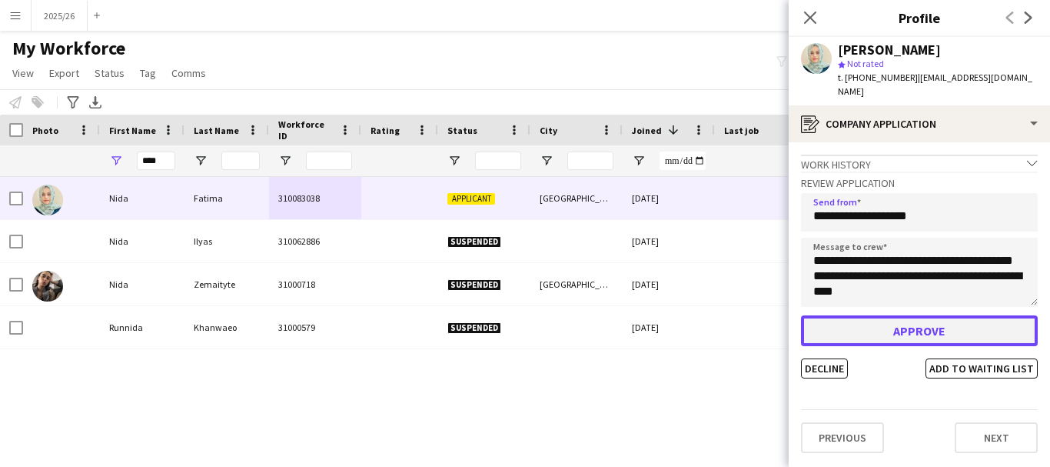
click at [882, 315] on button "Approve" at bounding box center [919, 330] width 237 height 31
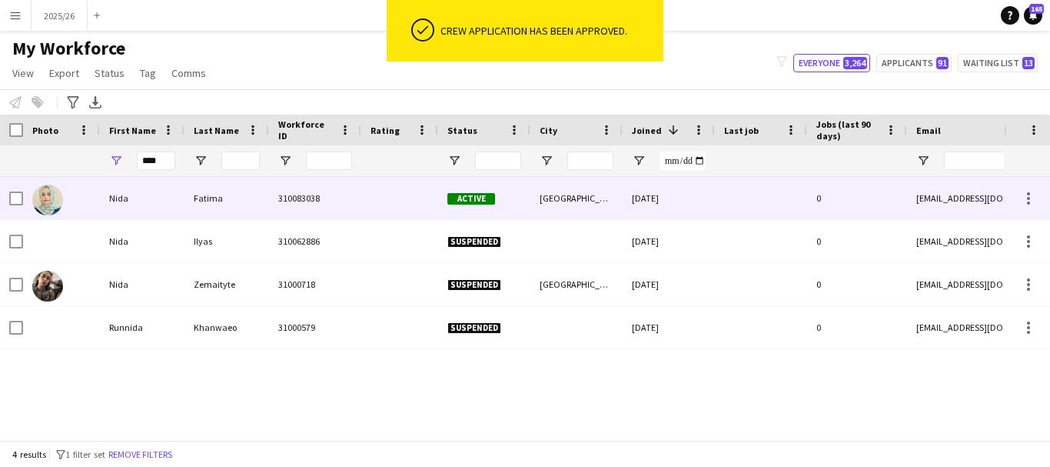
click at [615, 194] on div "Birmingham" at bounding box center [576, 198] width 92 height 42
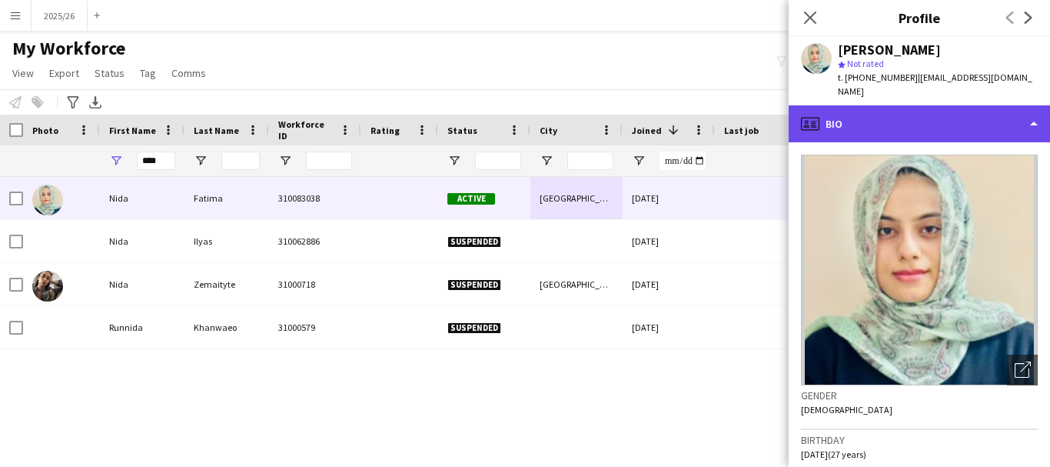
click at [918, 105] on div "profile Bio" at bounding box center [919, 123] width 261 height 37
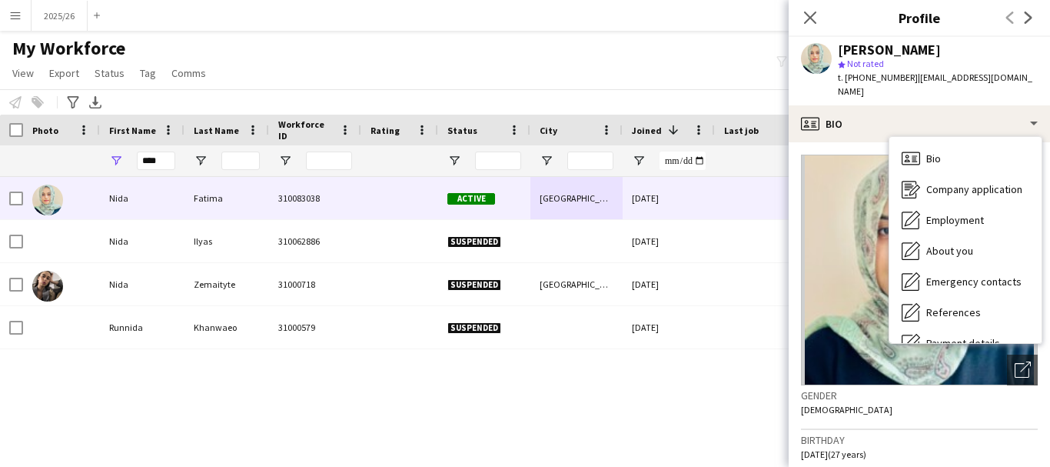
click at [809, 6] on div "Close pop-in" at bounding box center [810, 17] width 43 height 35
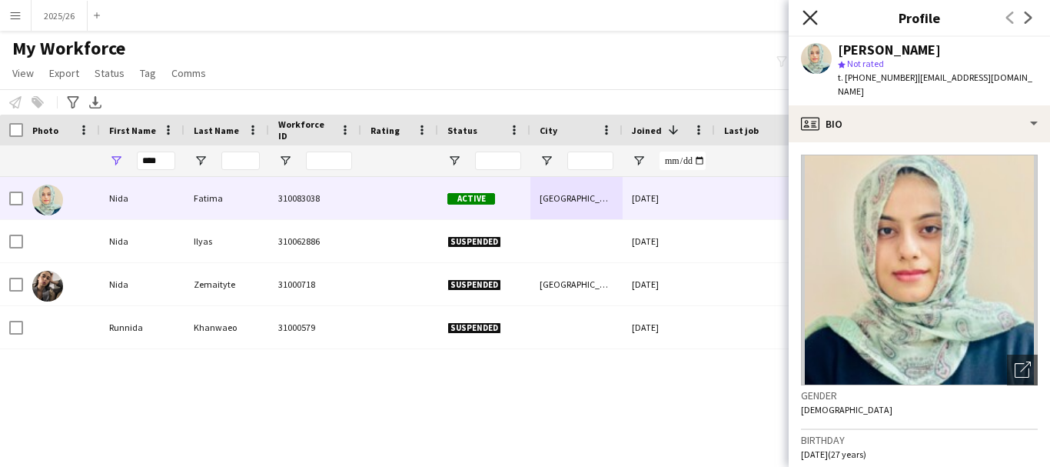
click at [812, 18] on icon at bounding box center [810, 17] width 15 height 15
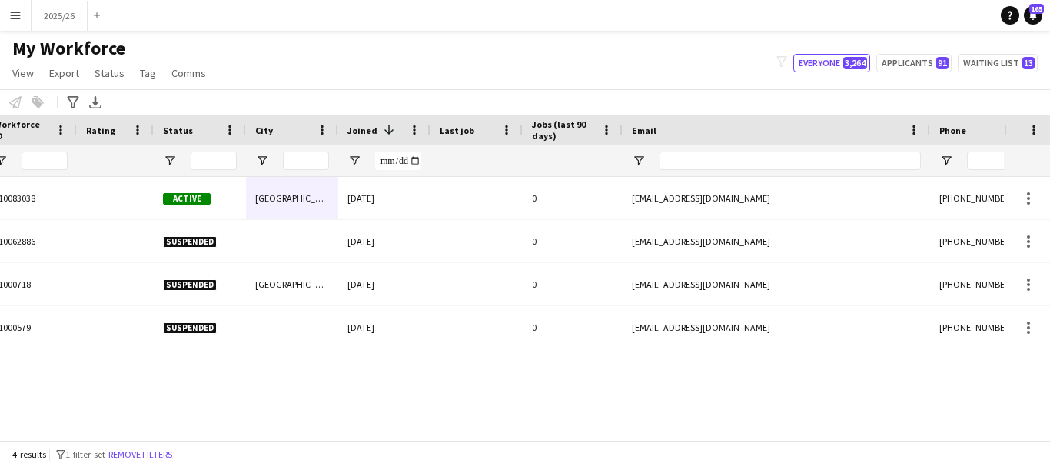
scroll to position [0, 453]
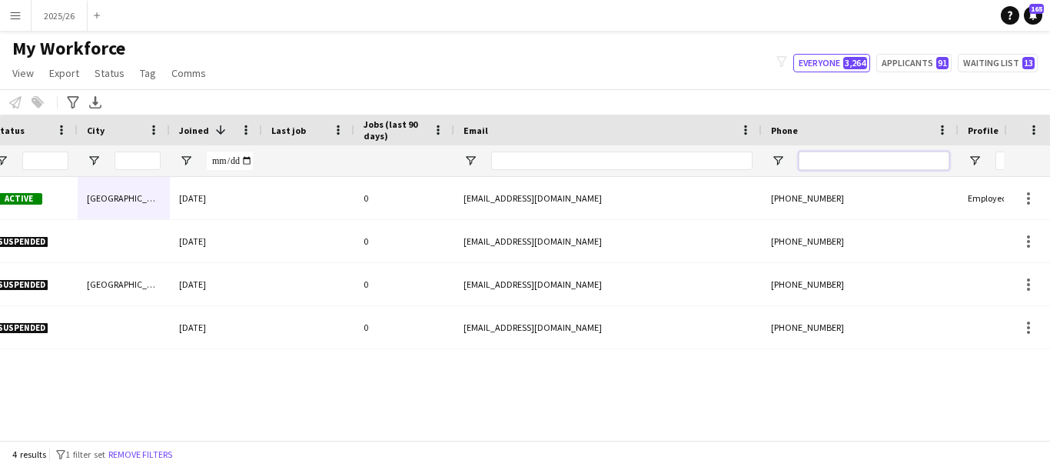
click at [820, 167] on input "Phone Filter Input" at bounding box center [874, 160] width 151 height 18
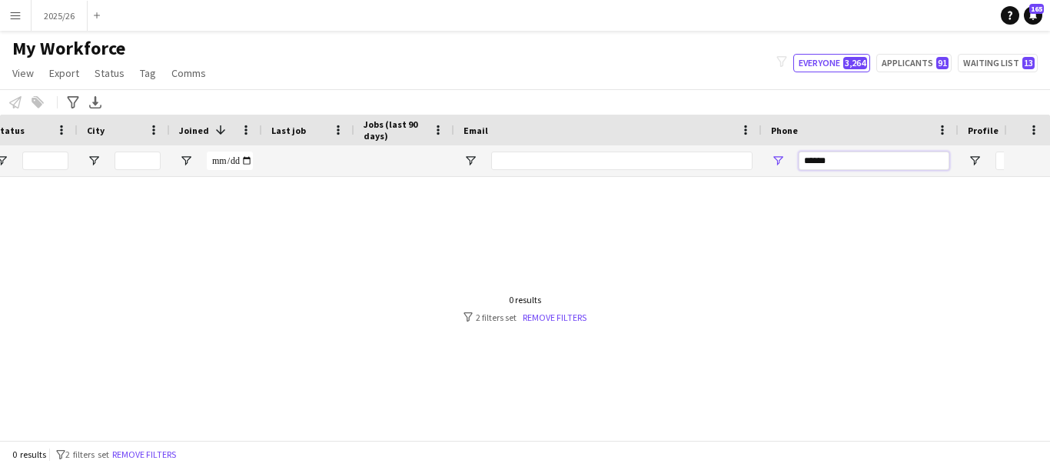
scroll to position [0, 0]
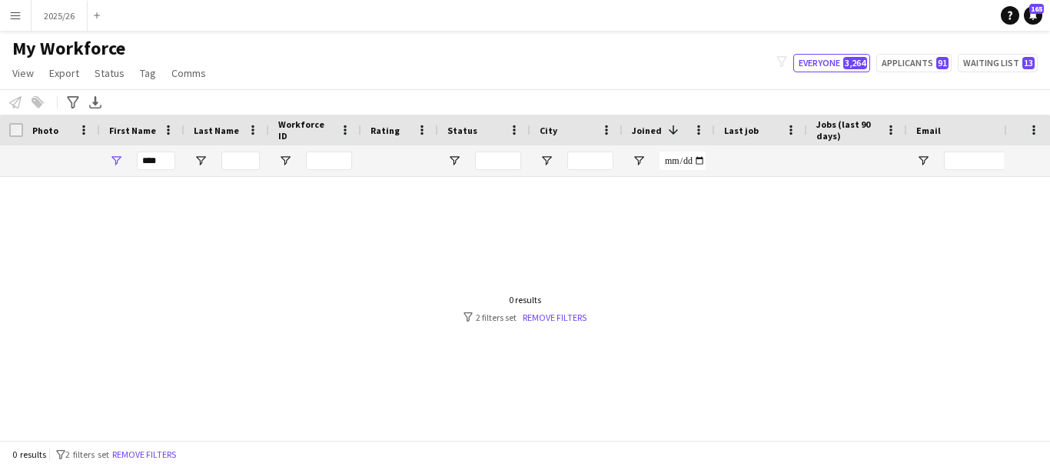
type input "******"
click at [0, 157] on div at bounding box center [833, 160] width 1667 height 31
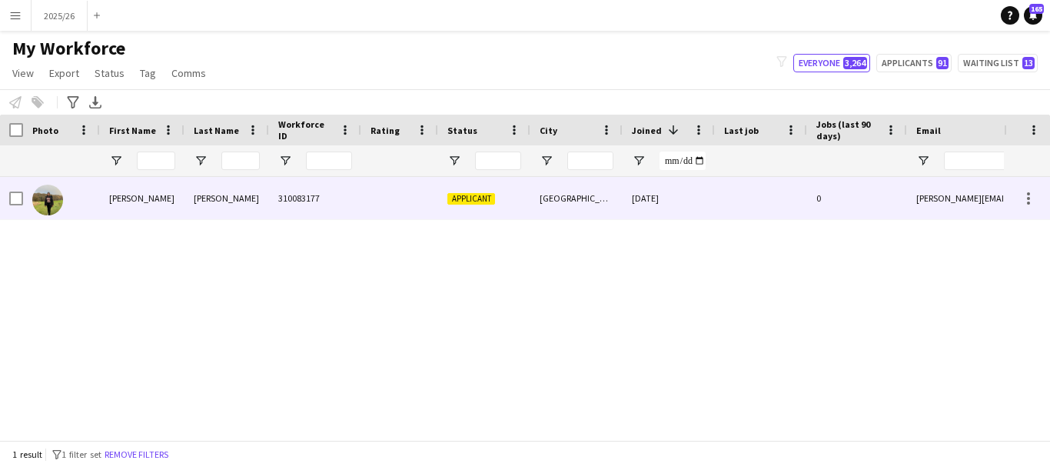
click at [216, 199] on div "Arockia Rovane" at bounding box center [227, 198] width 85 height 42
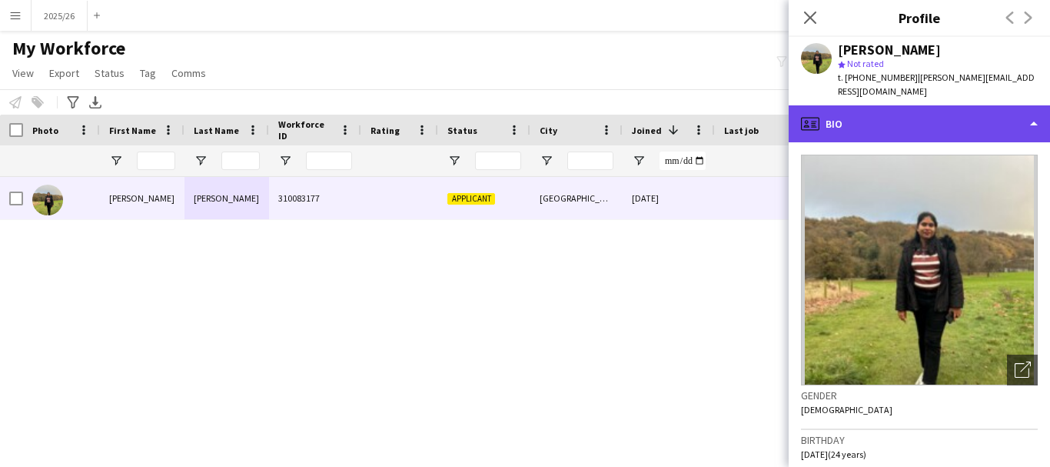
click at [891, 119] on div "profile Bio" at bounding box center [919, 123] width 261 height 37
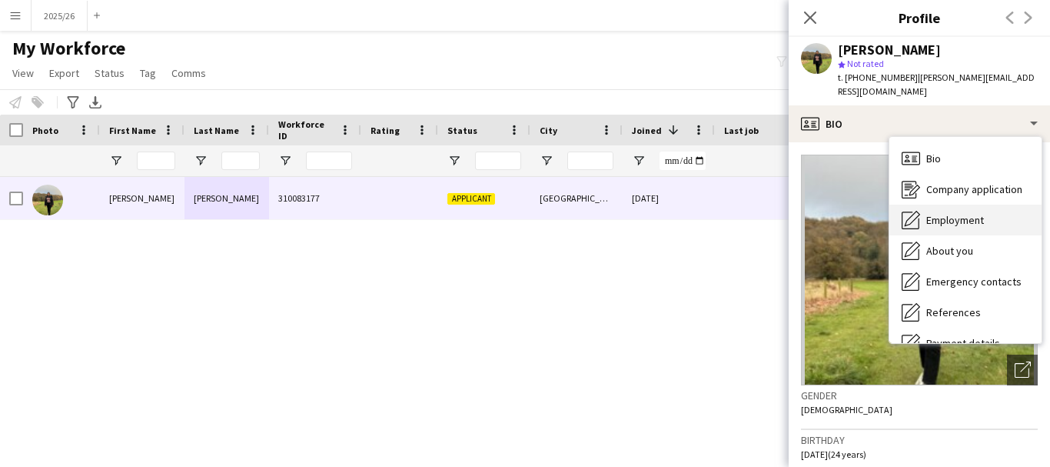
click at [968, 213] on div "Employment Employment" at bounding box center [965, 219] width 152 height 31
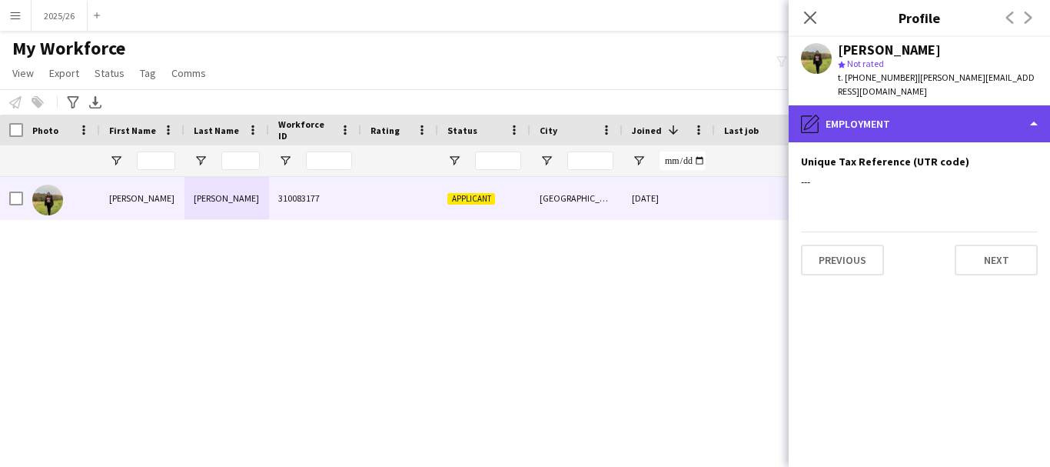
click at [948, 106] on div "pencil4 Employment" at bounding box center [919, 123] width 261 height 37
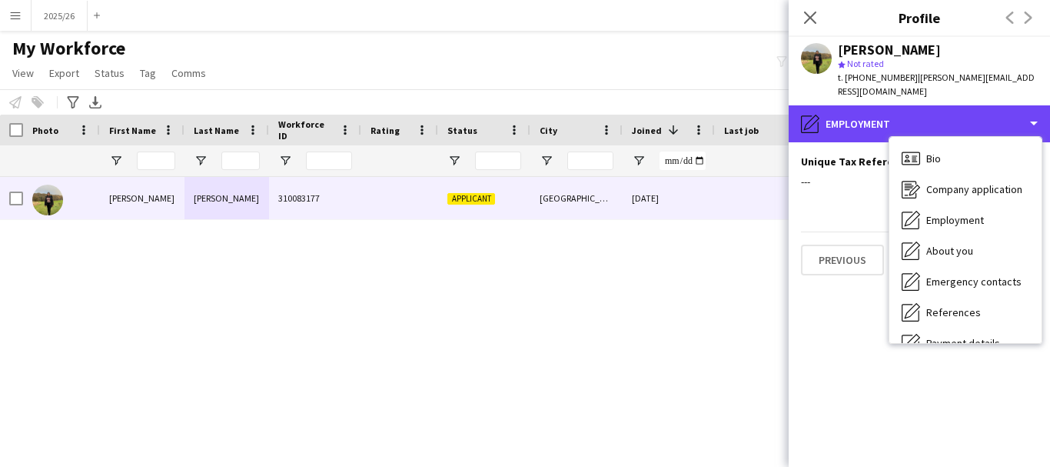
scroll to position [175, 0]
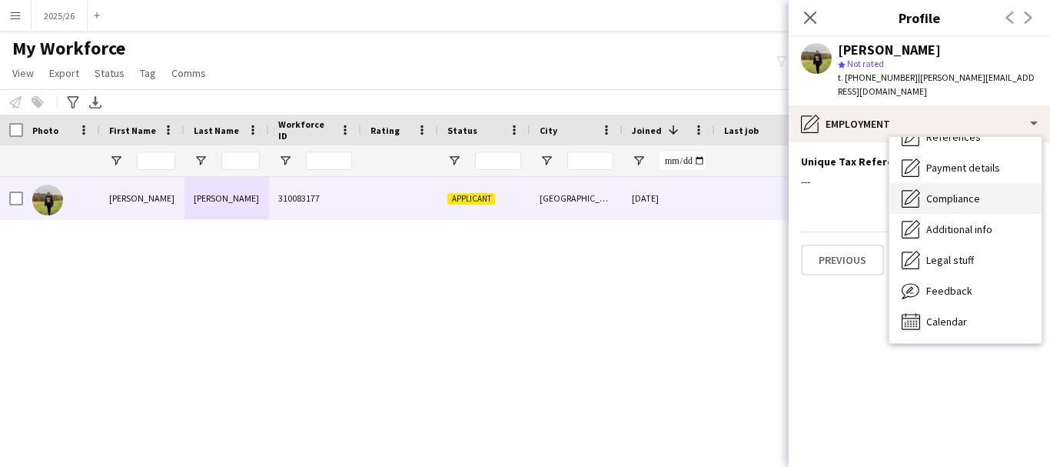
click at [962, 192] on div "Compliance Compliance" at bounding box center [965, 198] width 152 height 31
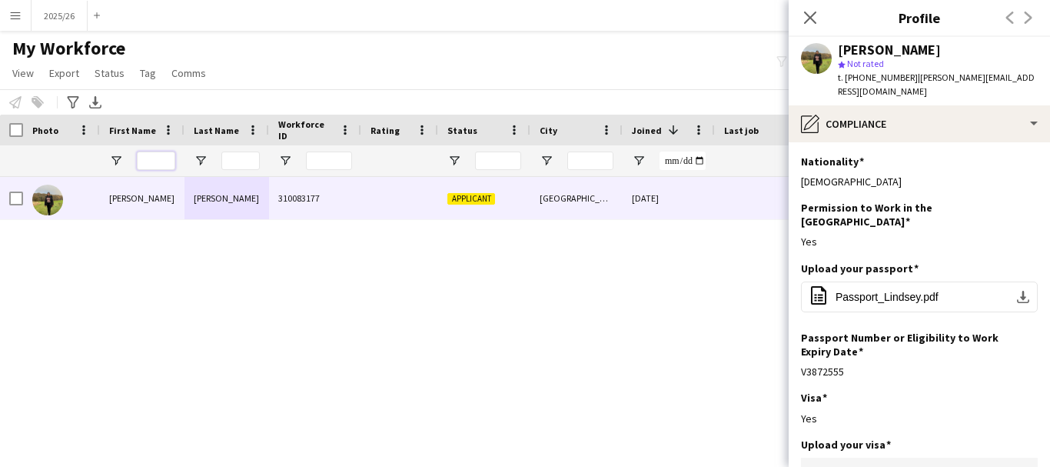
click at [167, 151] on input "First Name Filter Input" at bounding box center [156, 160] width 38 height 18
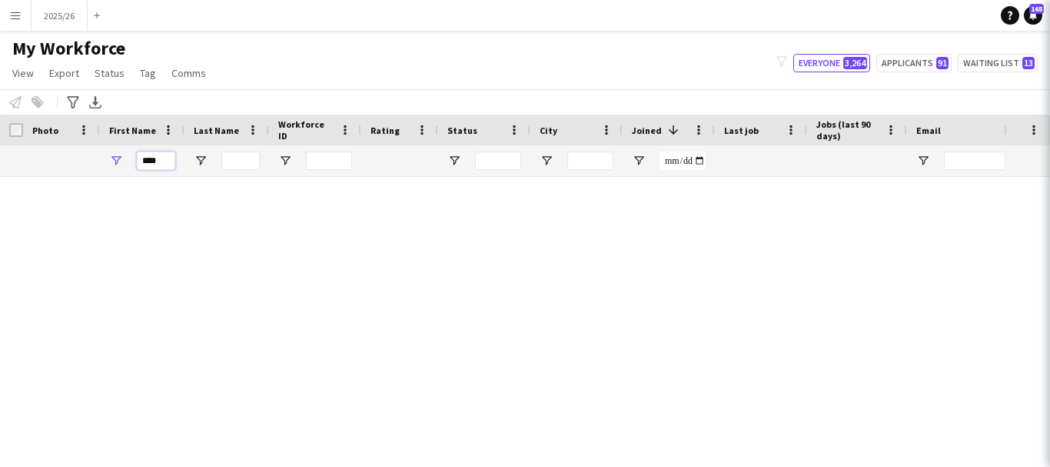
type input "****"
click at [1049, 15] on icon at bounding box center [1071, 17] width 15 height 15
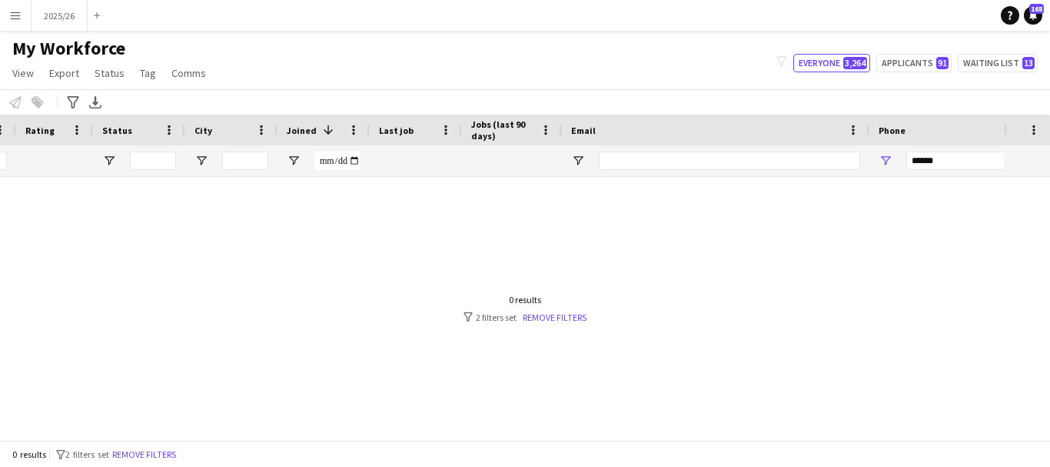
scroll to position [0, 453]
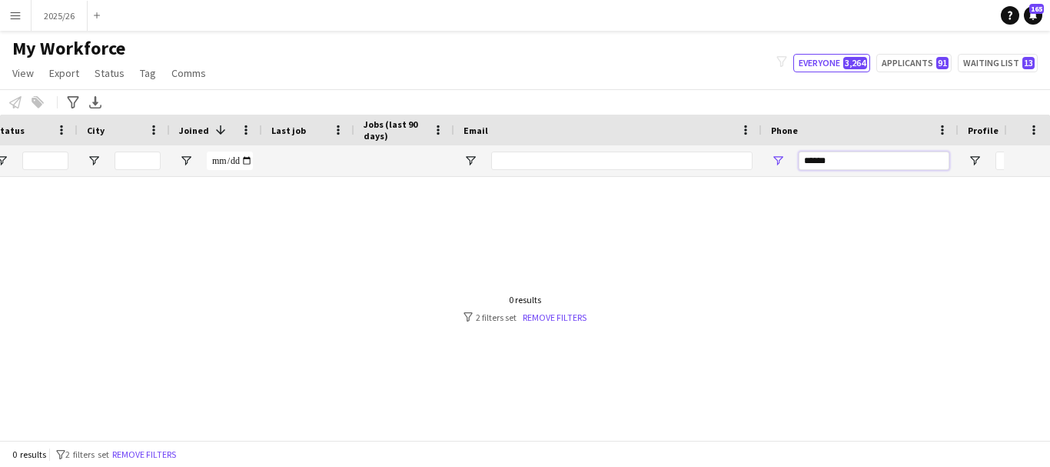
drag, startPoint x: 864, startPoint y: 157, endPoint x: 466, endPoint y: 221, distance: 403.4
click at [466, 221] on div "Workforce Details Workforce ID Rating Status 1" at bounding box center [525, 277] width 1050 height 325
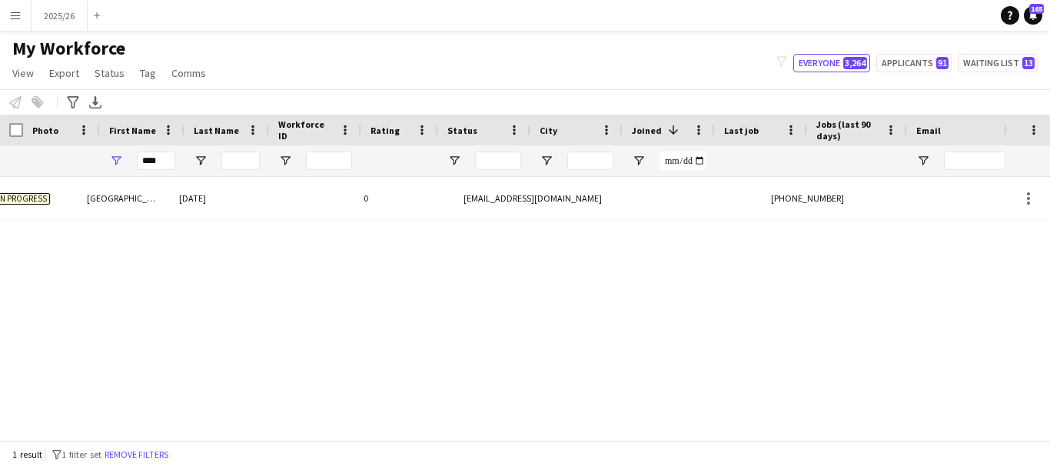
scroll to position [0, 0]
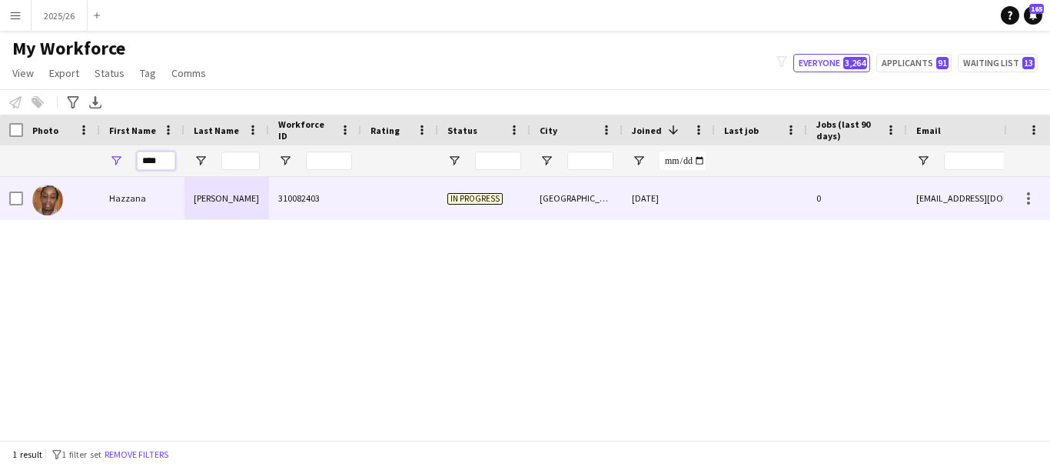
drag, startPoint x: 171, startPoint y: 159, endPoint x: 96, endPoint y: 185, distance: 79.5
click at [96, 185] on div "Workforce Details Workforce ID Rating Status" at bounding box center [525, 277] width 1050 height 325
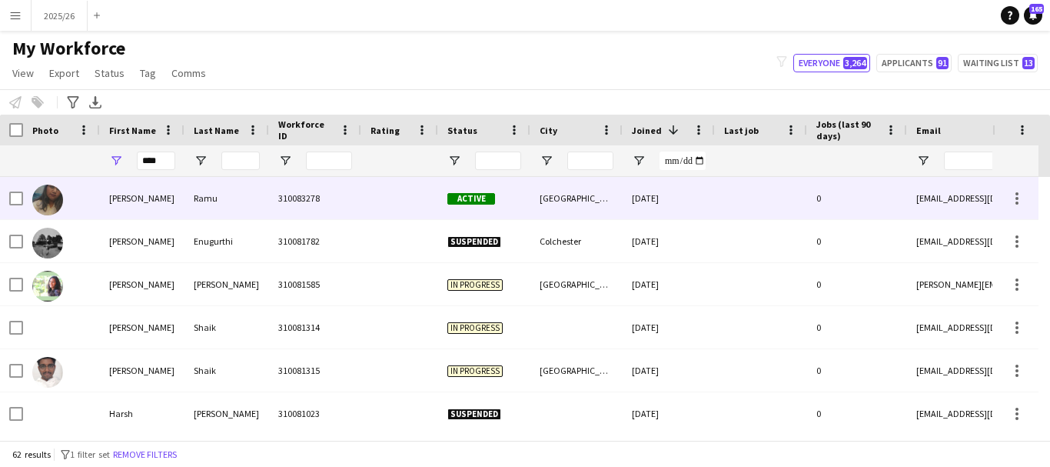
click at [211, 201] on div "Ramu" at bounding box center [227, 198] width 85 height 42
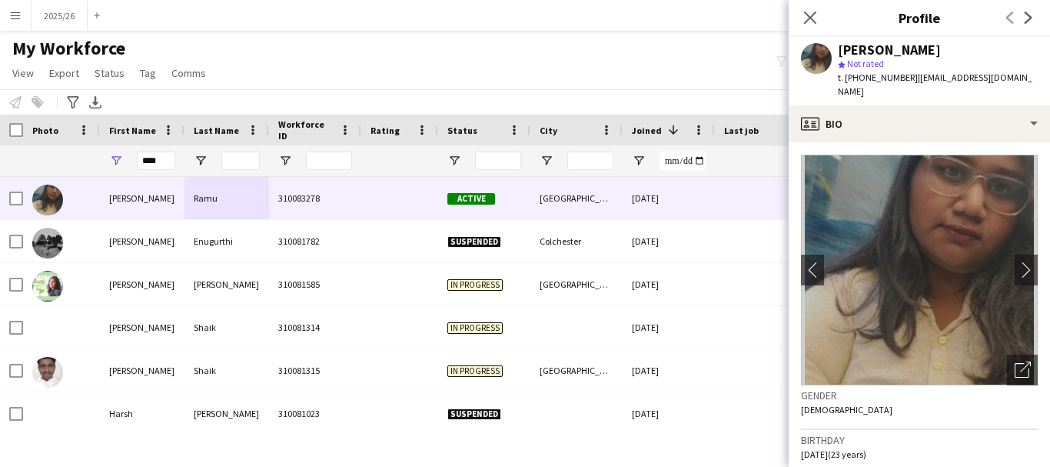
click at [1010, 142] on app-crew-profile-bio "chevron-left chevron-right Open photos pop-in Gender Female Birthday 25-03-2002…" at bounding box center [919, 304] width 261 height 324
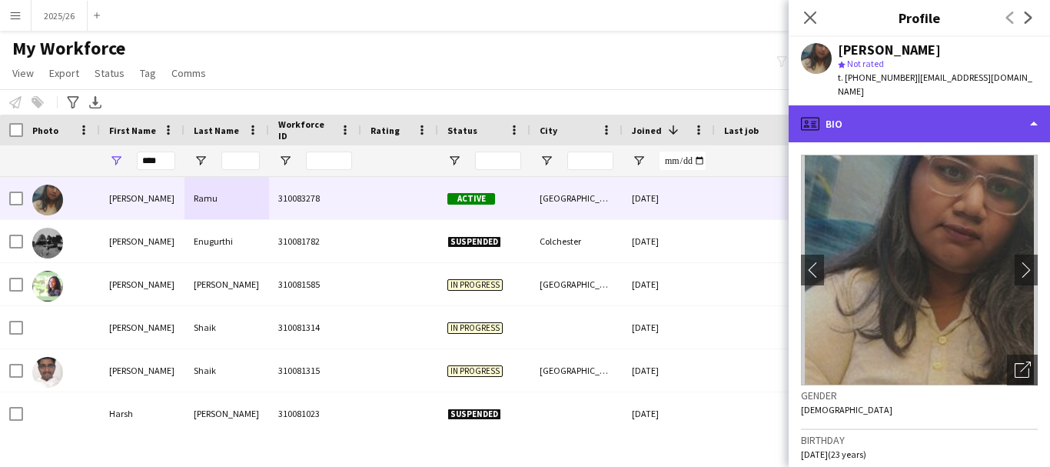
click at [998, 108] on div "profile Bio" at bounding box center [919, 123] width 261 height 37
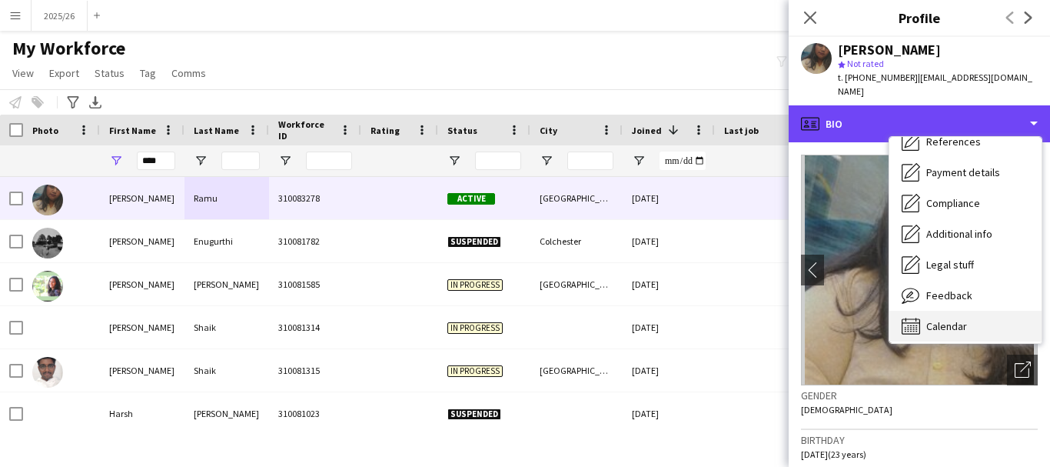
scroll to position [175, 0]
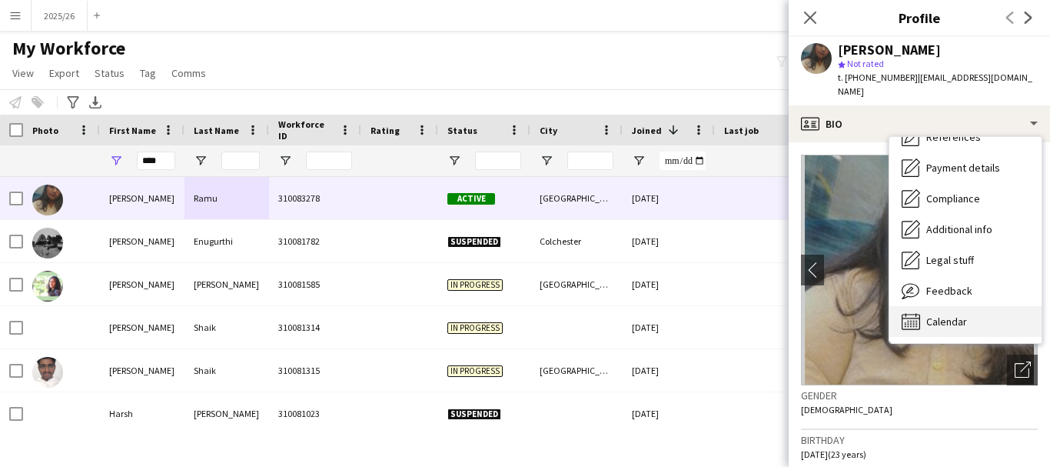
click at [1006, 306] on div "Calendar Calendar" at bounding box center [965, 321] width 152 height 31
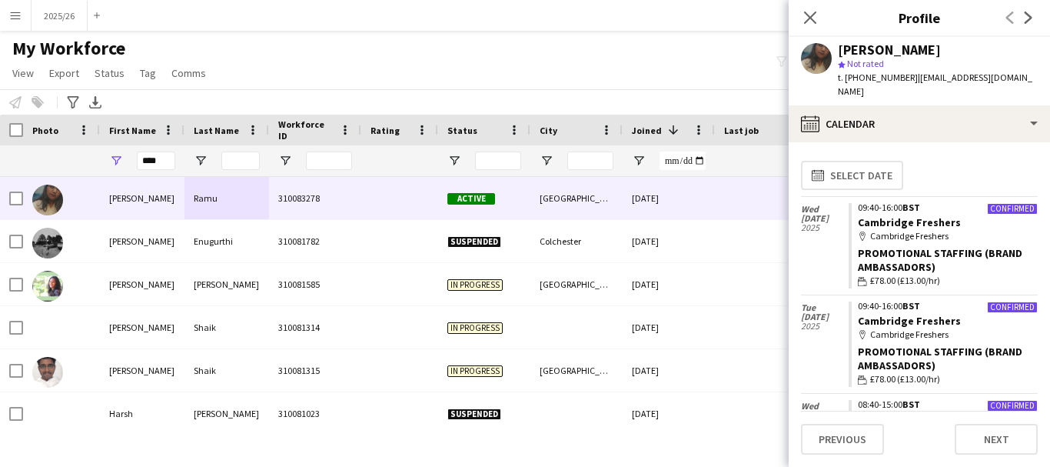
drag, startPoint x: 1037, startPoint y: 251, endPoint x: 1038, endPoint y: 332, distance: 80.7
click at [1038, 332] on app-calendar-tab "calendar-full Select date Wed 8 Oct 2025 Confirmed 09:40-16:00 BST Cambridge Fr…" at bounding box center [919, 304] width 261 height 324
click at [825, 337] on div "Tue 7 Oct 2025" at bounding box center [825, 344] width 48 height 98
click at [151, 175] on div "****" at bounding box center [156, 160] width 38 height 31
click at [166, 168] on input "****" at bounding box center [156, 160] width 38 height 18
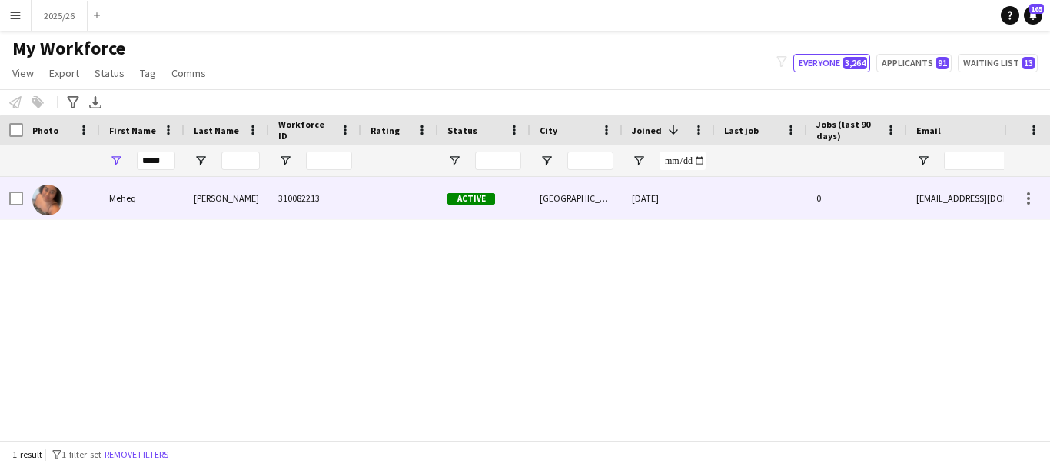
click at [194, 183] on div "Johar" at bounding box center [227, 198] width 85 height 42
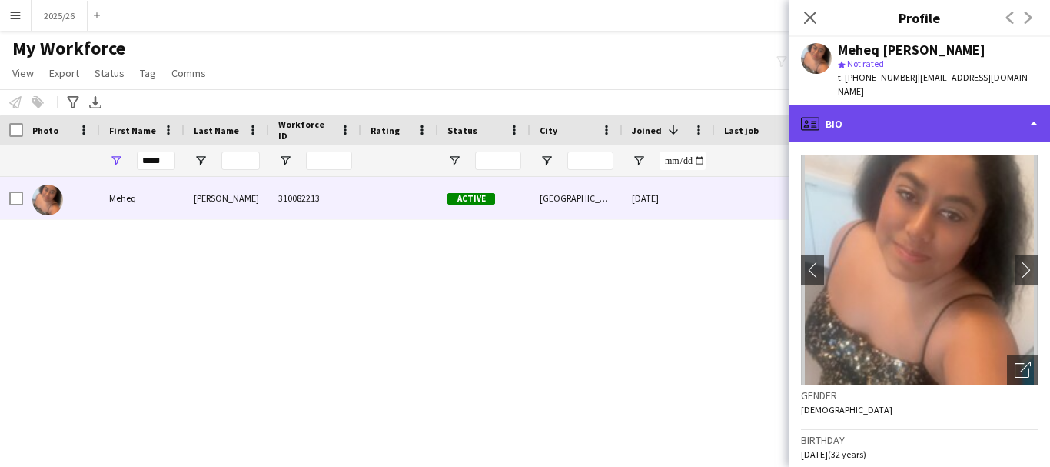
click at [914, 127] on div "profile Bio" at bounding box center [919, 123] width 261 height 37
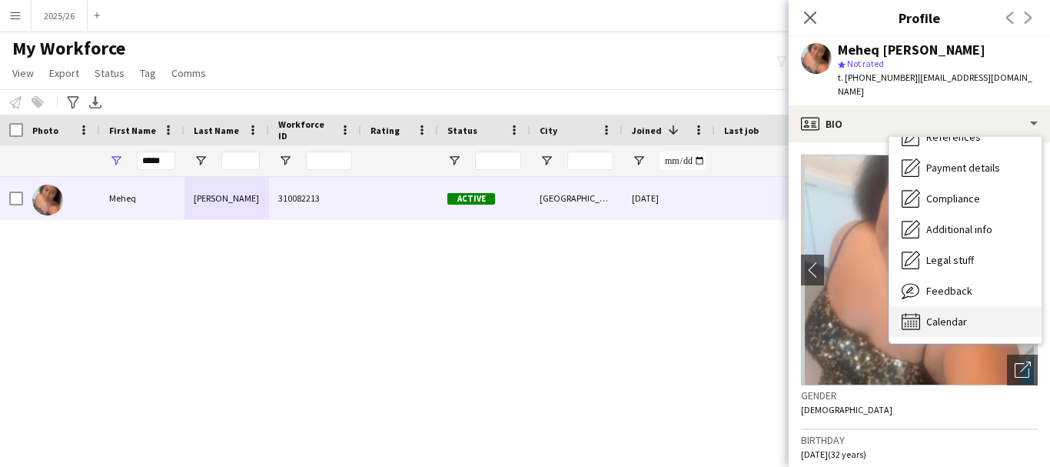
click at [978, 317] on div "Calendar Calendar" at bounding box center [965, 321] width 152 height 31
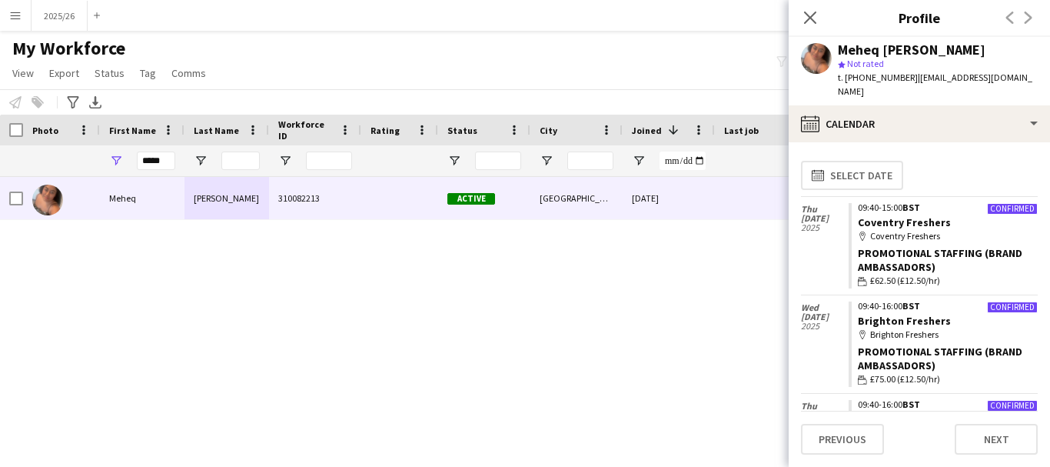
scroll to position [2, 0]
click at [152, 161] on input "*****" at bounding box center [156, 160] width 38 height 18
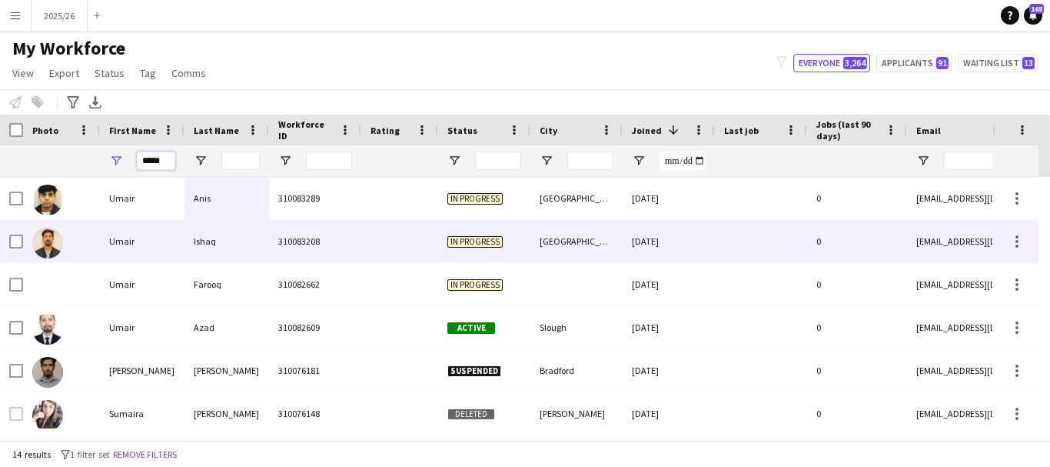
type input "*****"
click at [280, 244] on div "310083208" at bounding box center [315, 241] width 92 height 42
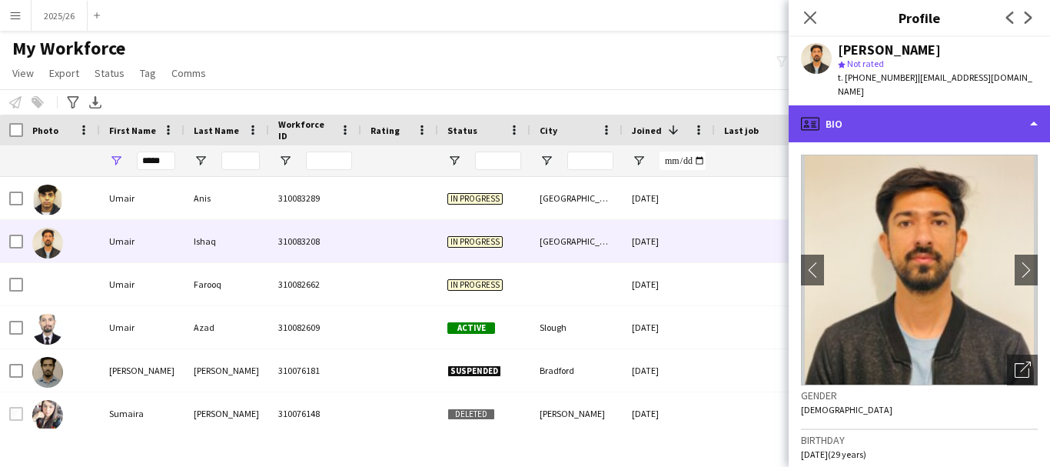
click at [873, 105] on div "profile Bio" at bounding box center [919, 123] width 261 height 37
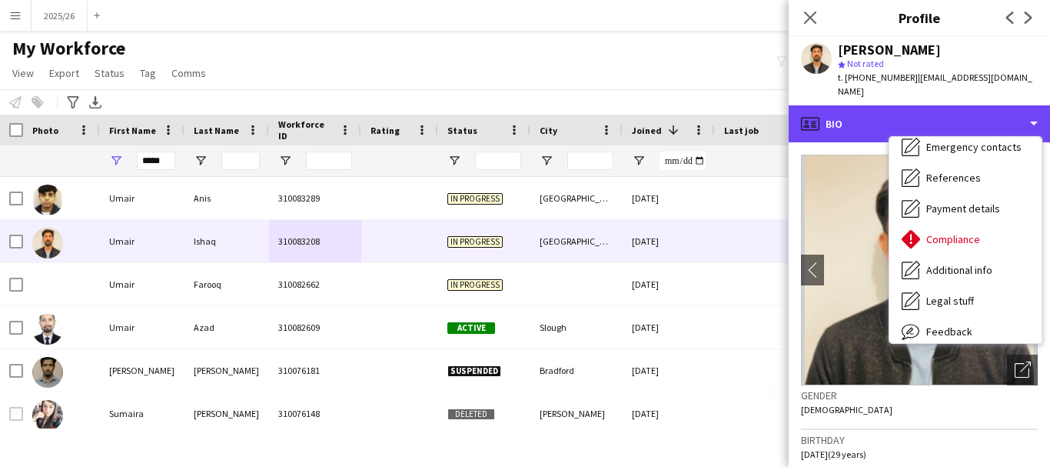
scroll to position [175, 0]
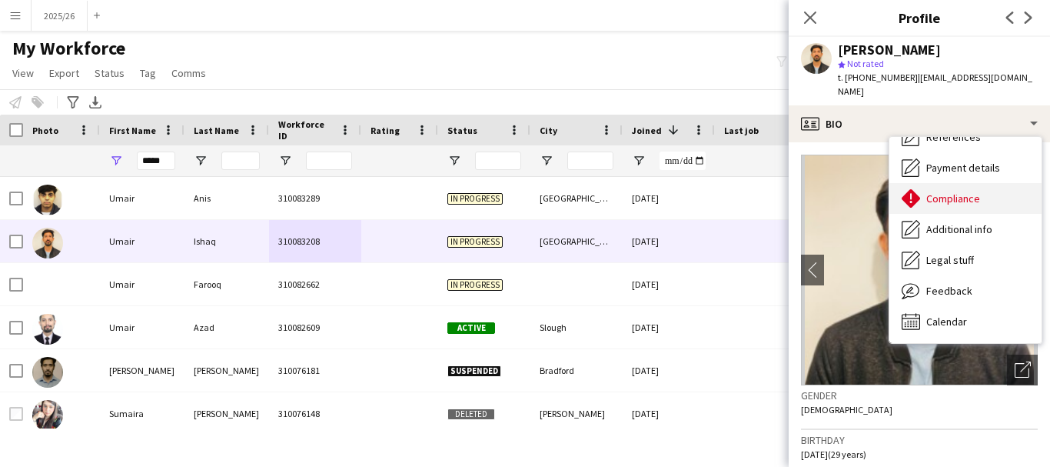
click at [1001, 183] on div "Compliance Compliance" at bounding box center [965, 198] width 152 height 31
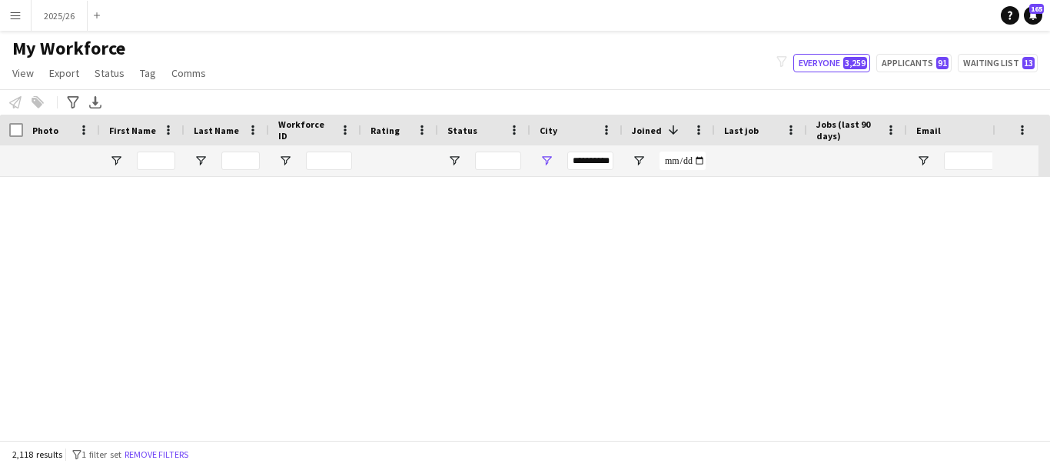
scroll to position [874, 0]
